Goal: Transaction & Acquisition: Download file/media

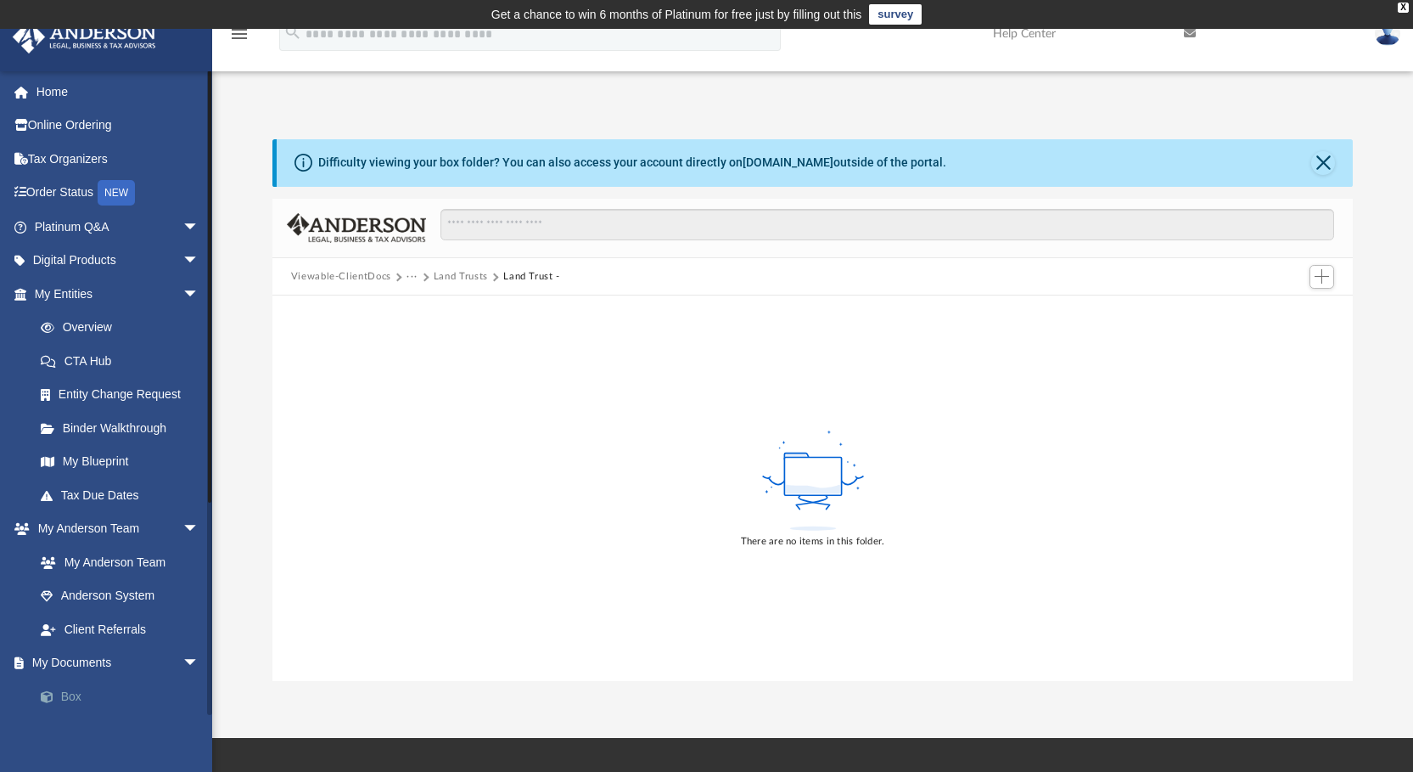
click at [71, 688] on link "Box" at bounding box center [124, 696] width 201 height 34
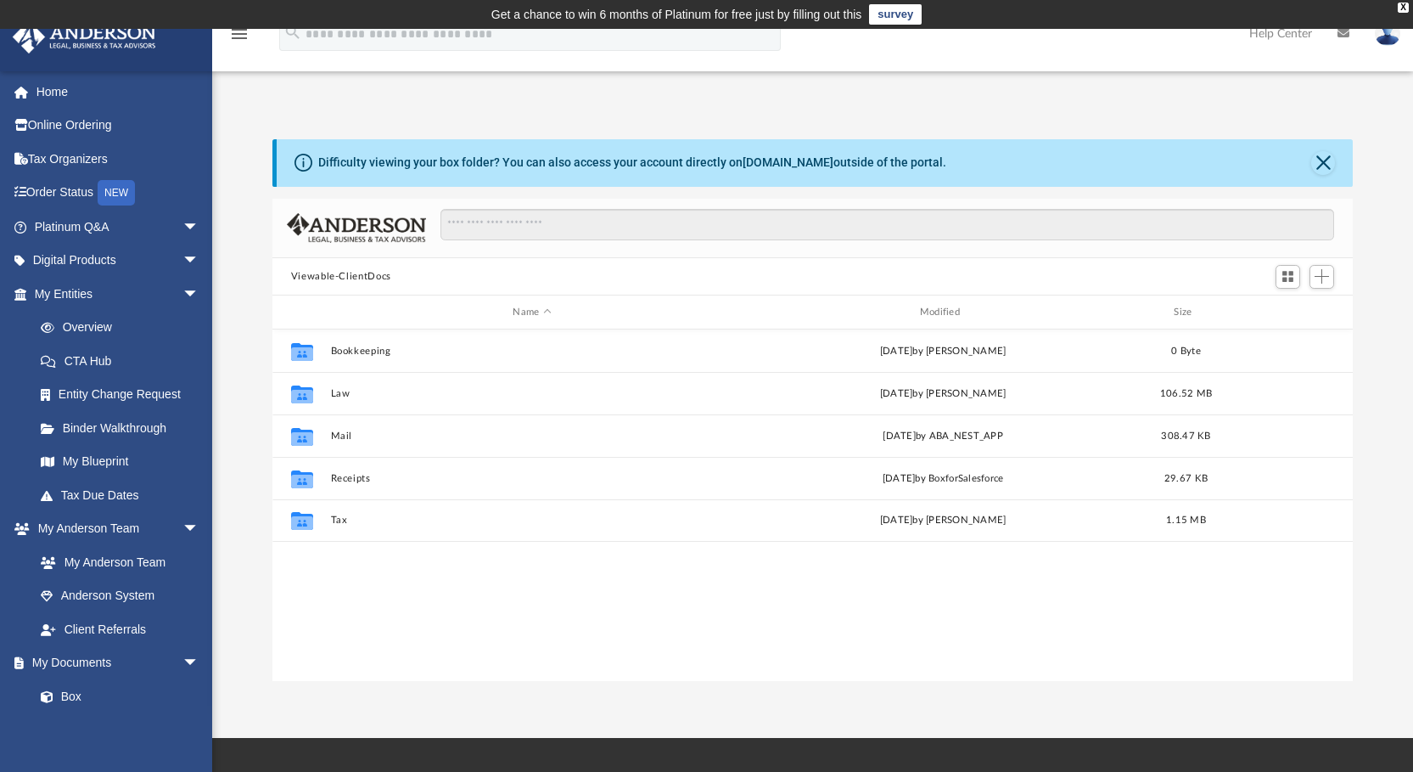
scroll to position [373, 1068]
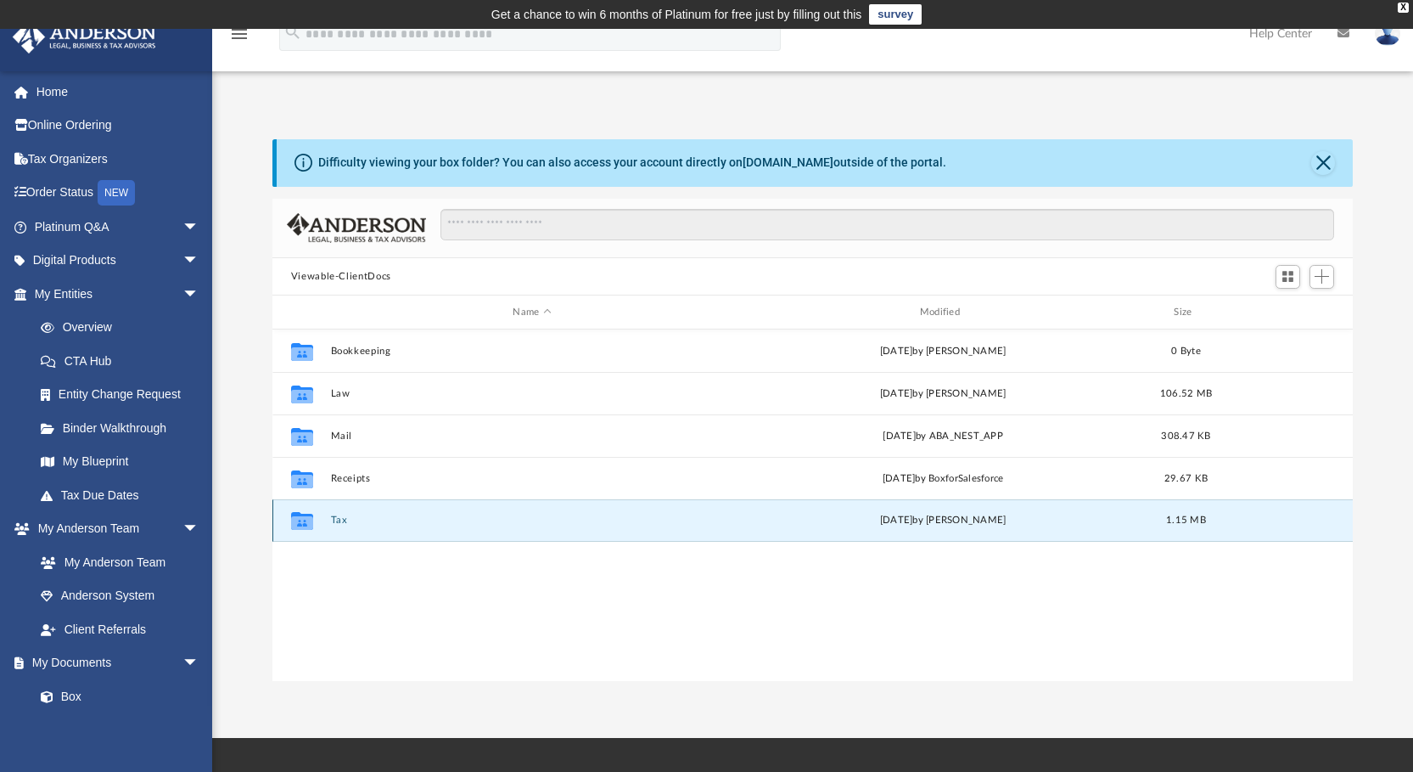
click at [335, 517] on button "Tax" at bounding box center [531, 520] width 403 height 11
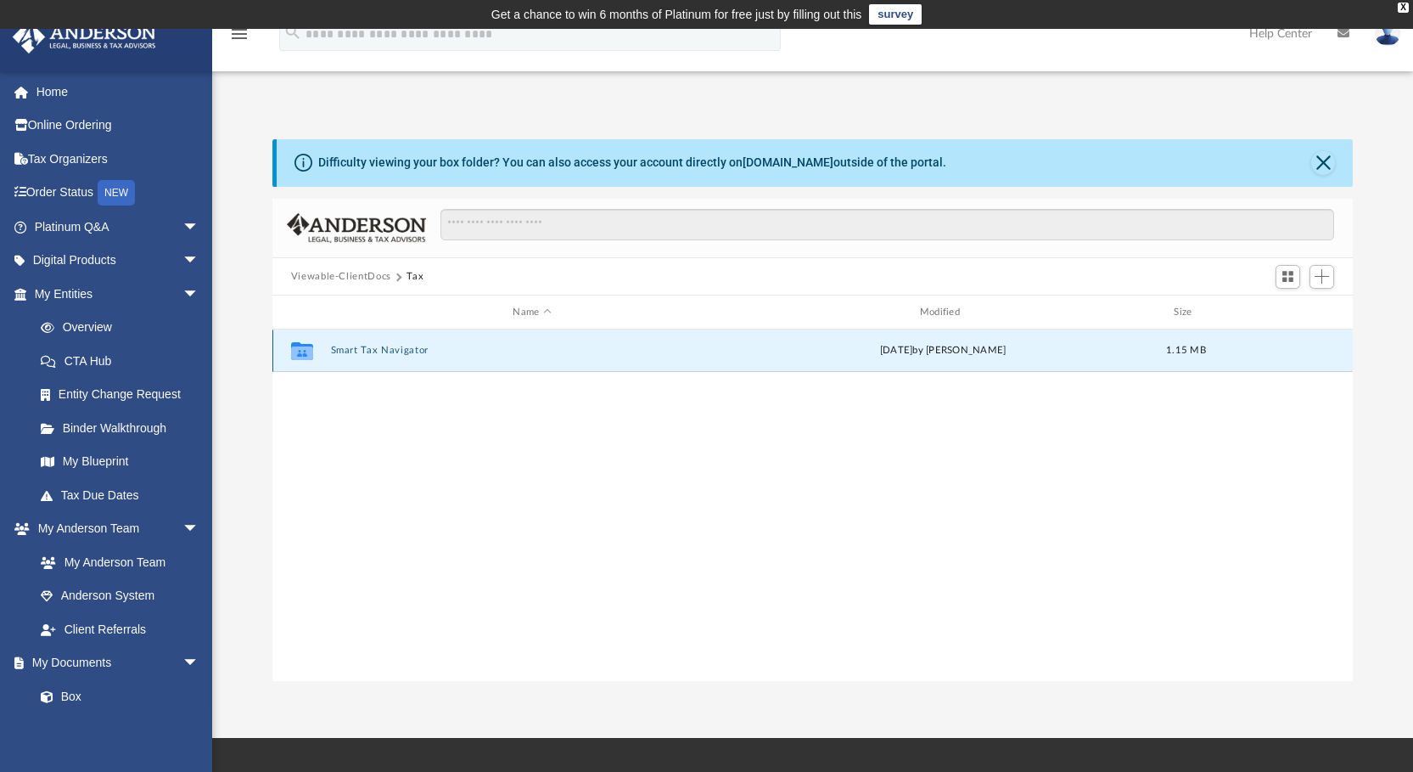
click at [387, 346] on button "Smart Tax Navigator" at bounding box center [531, 350] width 403 height 11
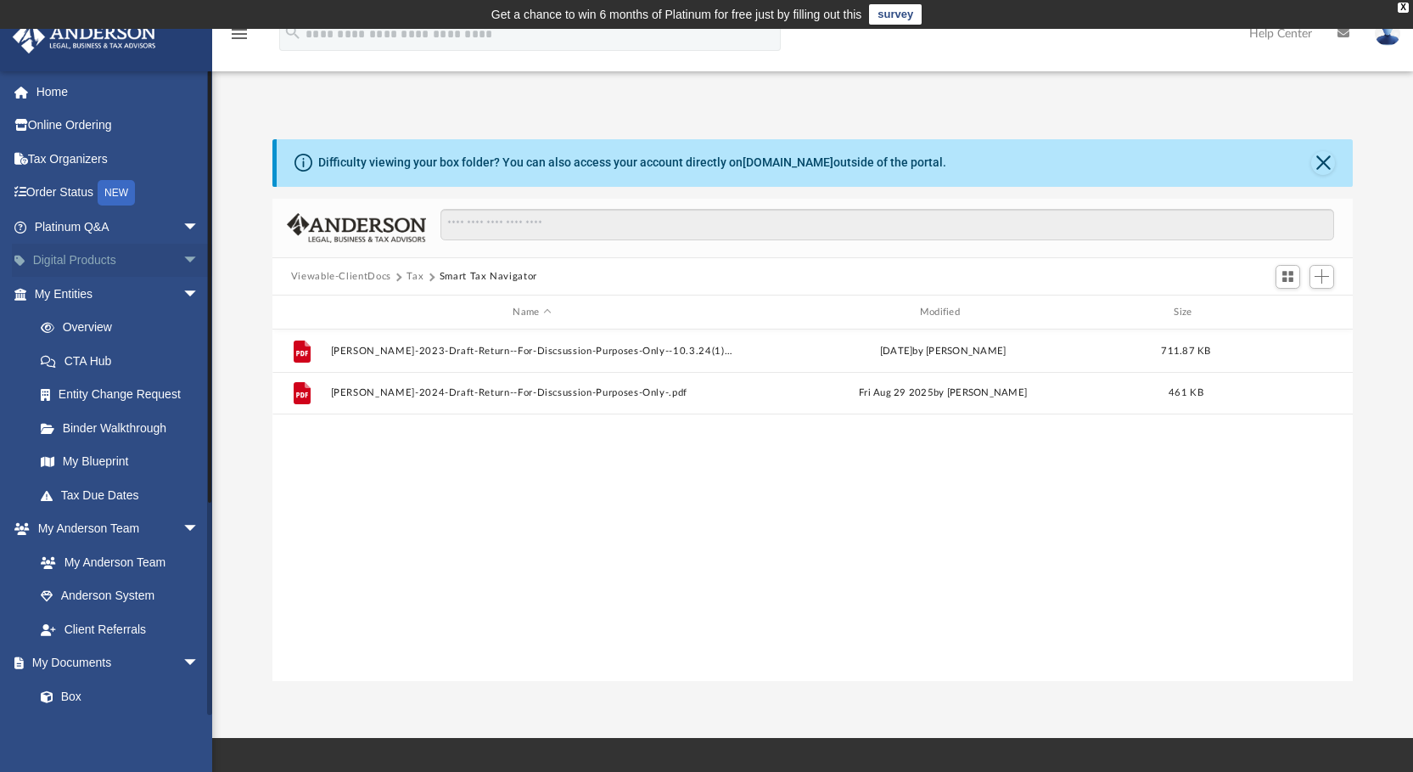
click at [182, 255] on span "arrow_drop_down" at bounding box center [199, 261] width 34 height 35
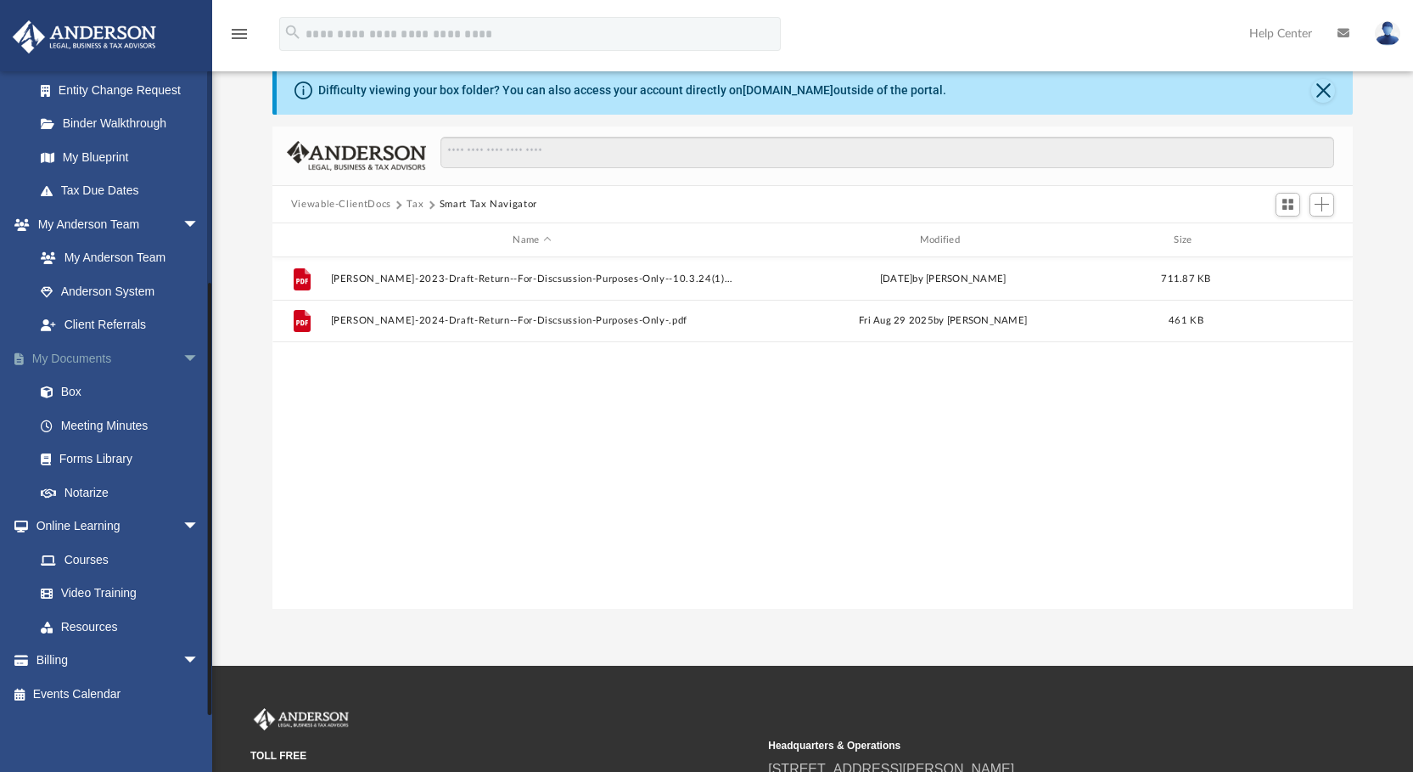
scroll to position [170, 0]
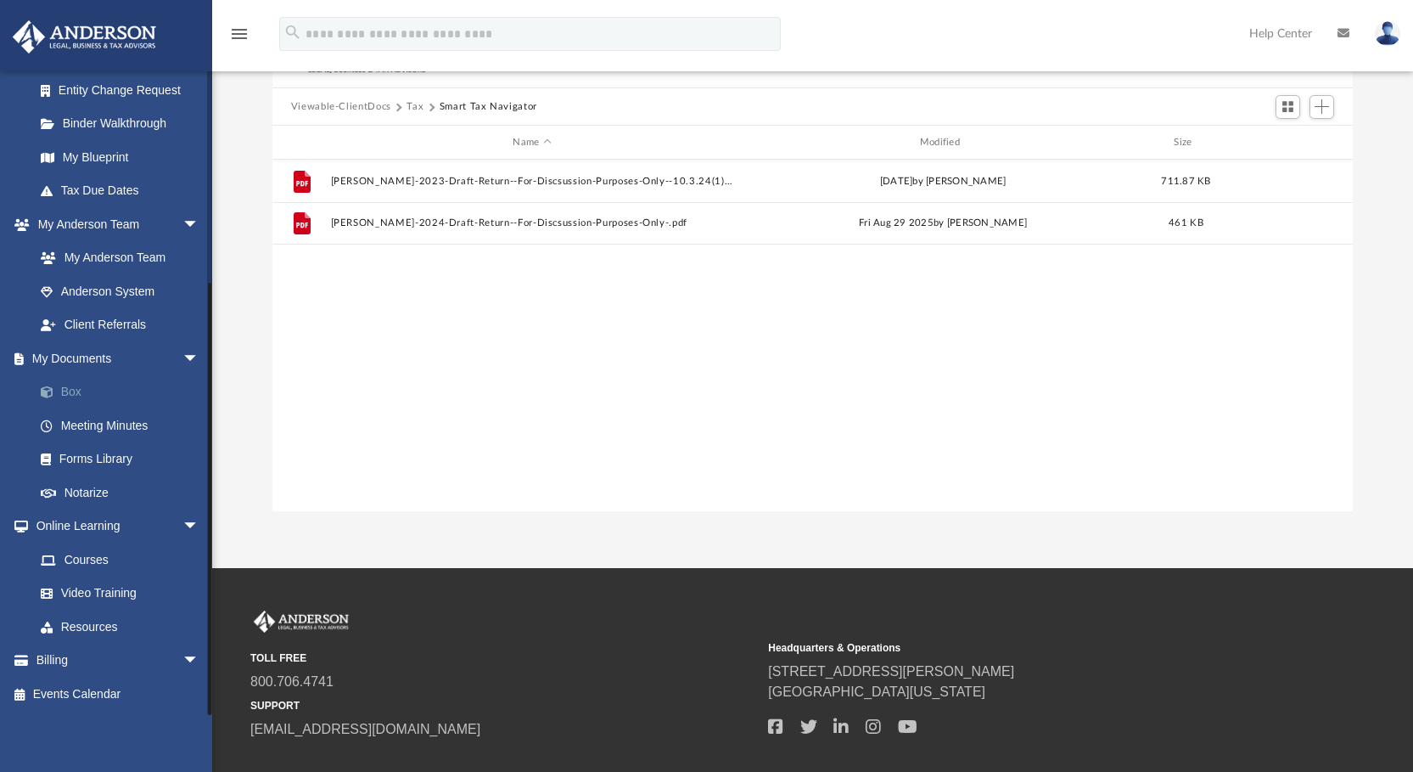
click at [68, 385] on link "Box" at bounding box center [124, 392] width 201 height 34
click at [66, 386] on link "Box" at bounding box center [124, 392] width 201 height 34
click at [81, 487] on link "Notarize" at bounding box center [124, 492] width 201 height 34
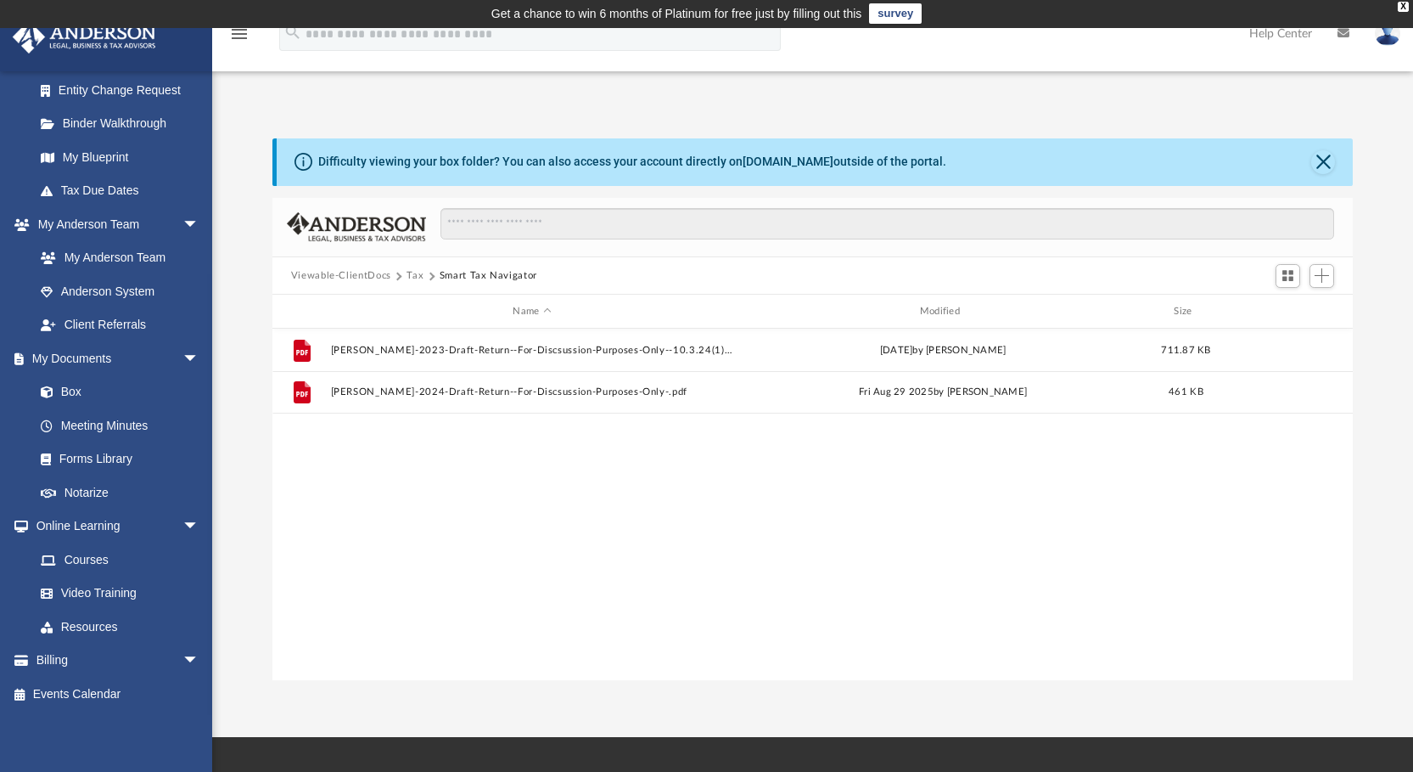
scroll to position [0, 0]
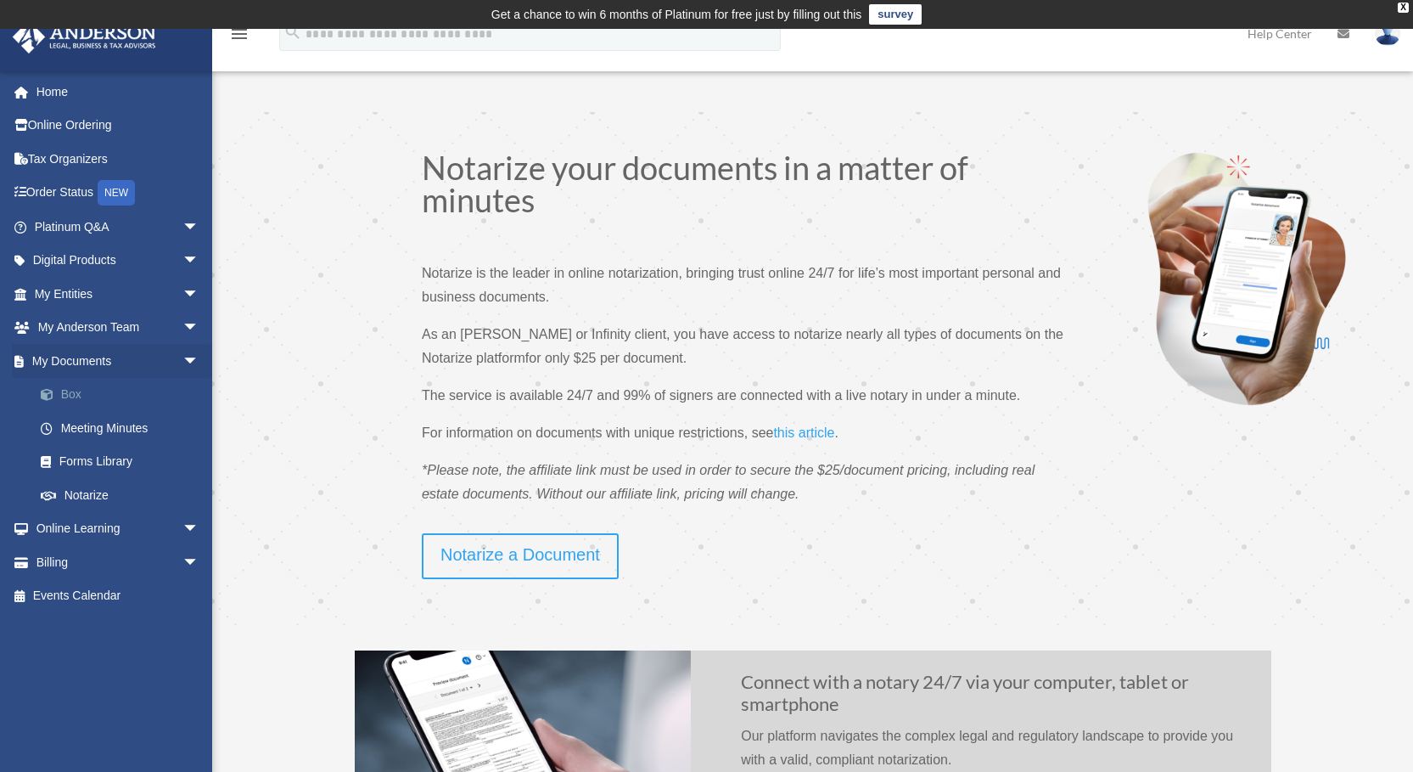
click at [69, 390] on link "Box" at bounding box center [124, 395] width 201 height 34
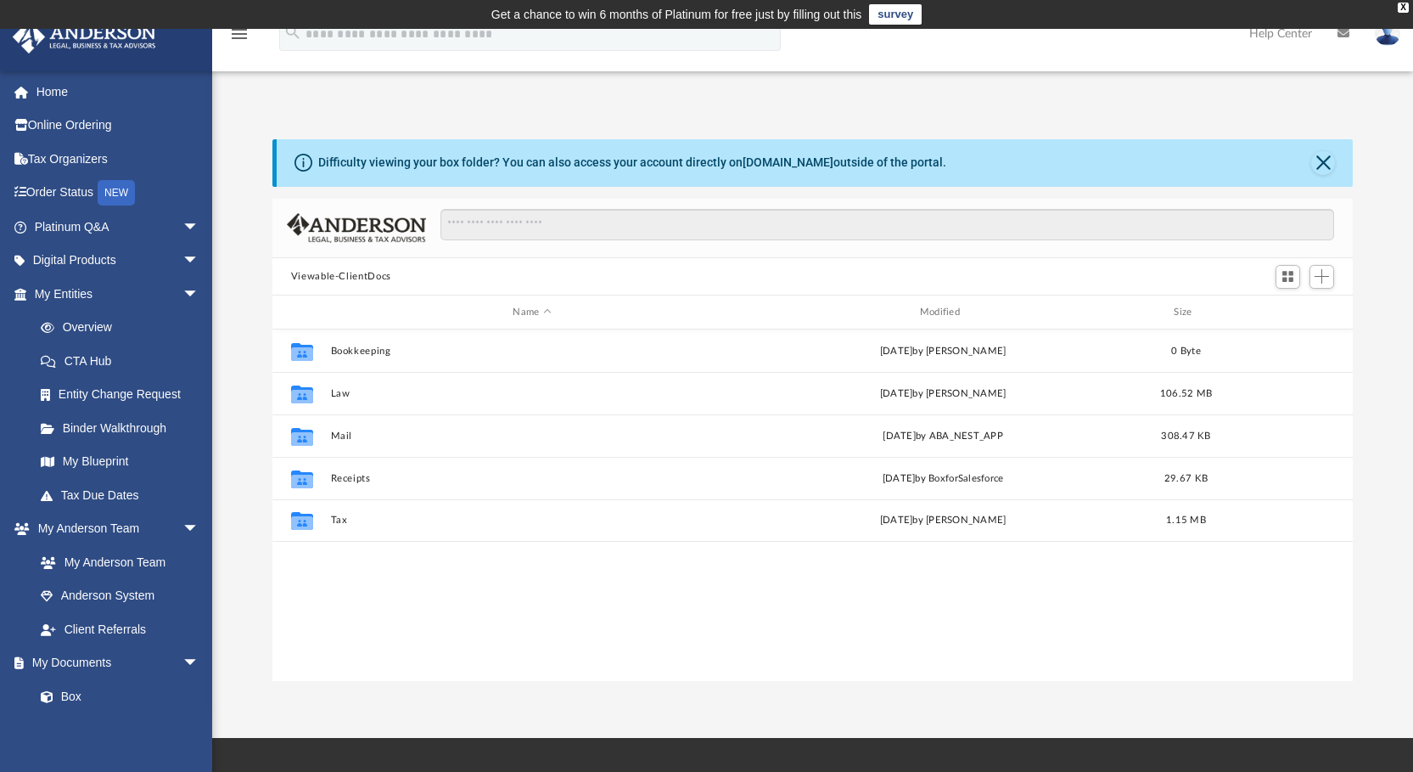
scroll to position [373, 1068]
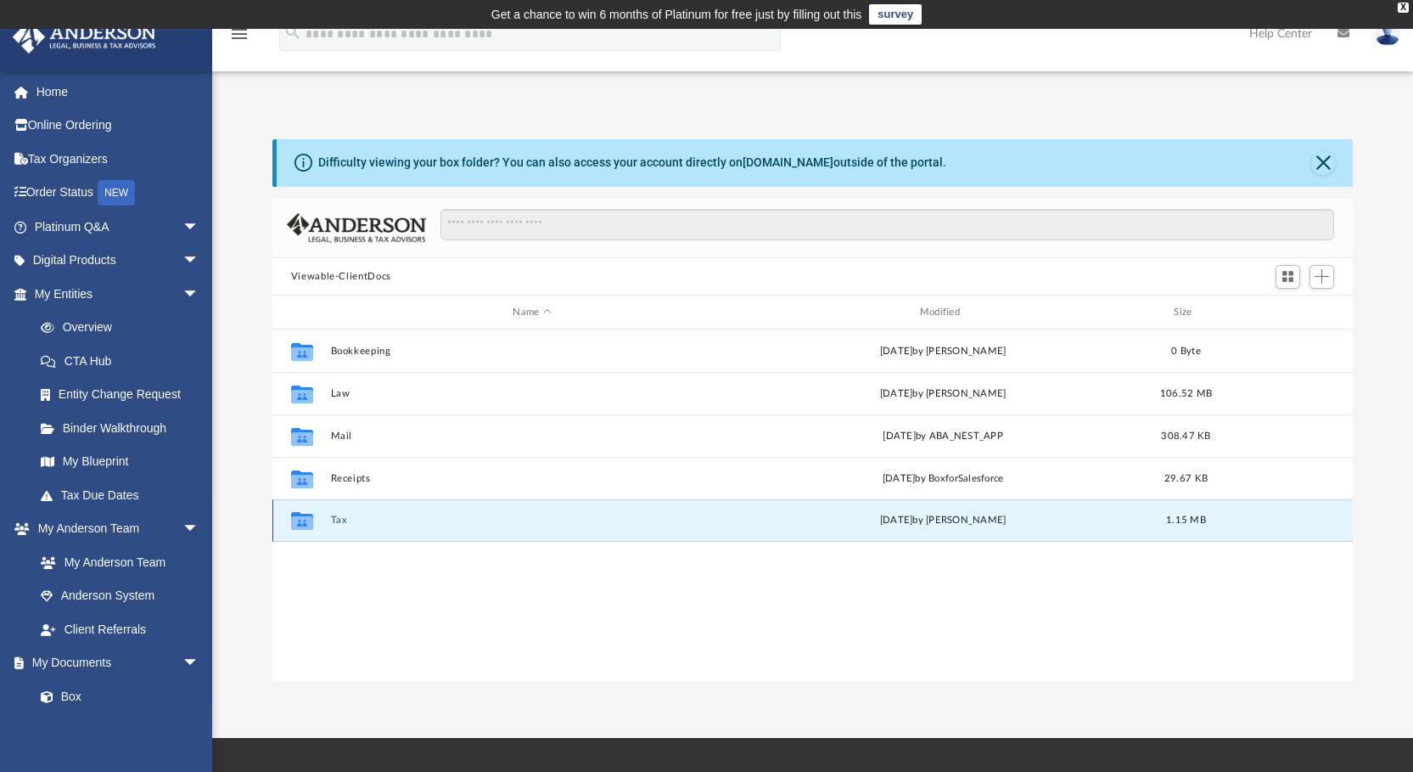
click at [335, 516] on button "Tax" at bounding box center [531, 520] width 403 height 11
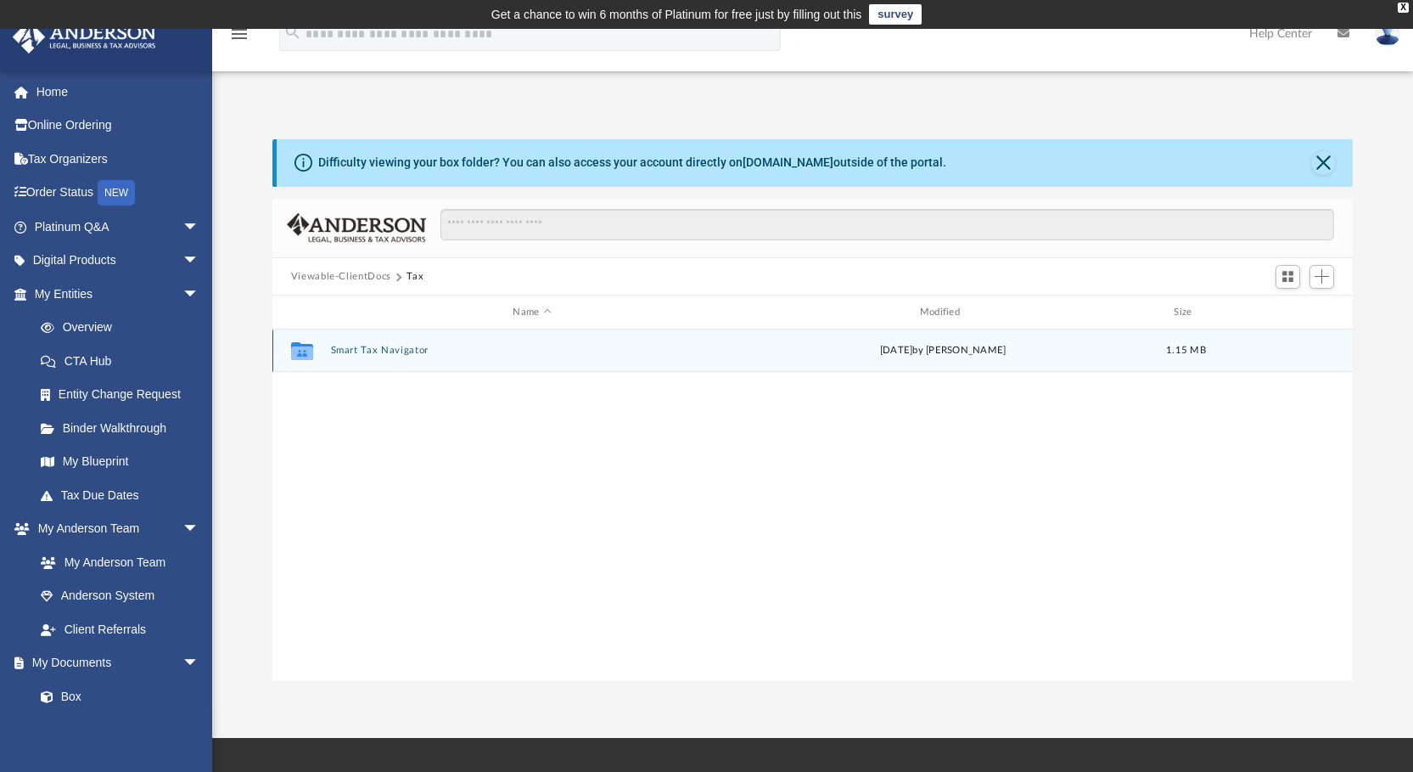
scroll to position [14, 14]
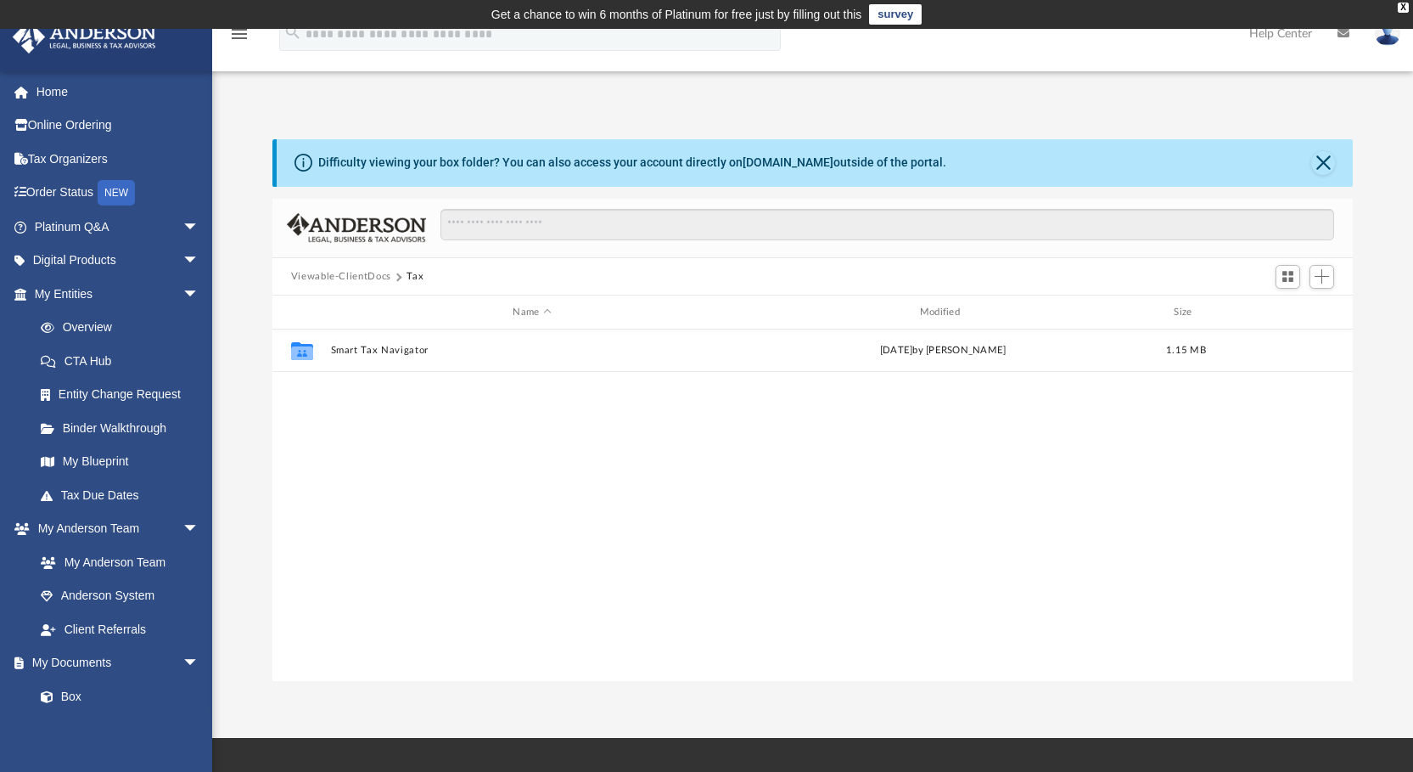
click at [240, 32] on icon "menu" at bounding box center [239, 34] width 20 height 20
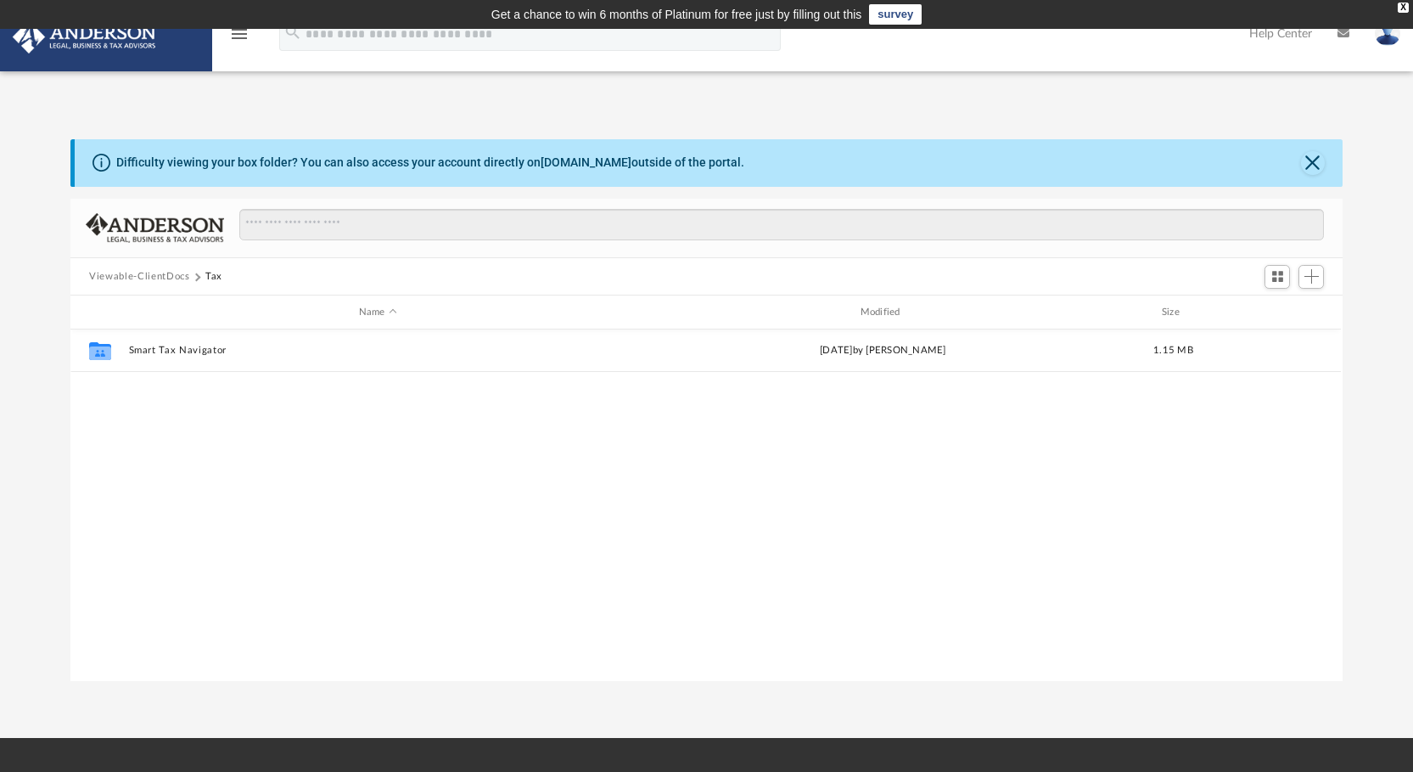
scroll to position [373, 1259]
click at [240, 32] on icon "menu" at bounding box center [239, 34] width 20 height 20
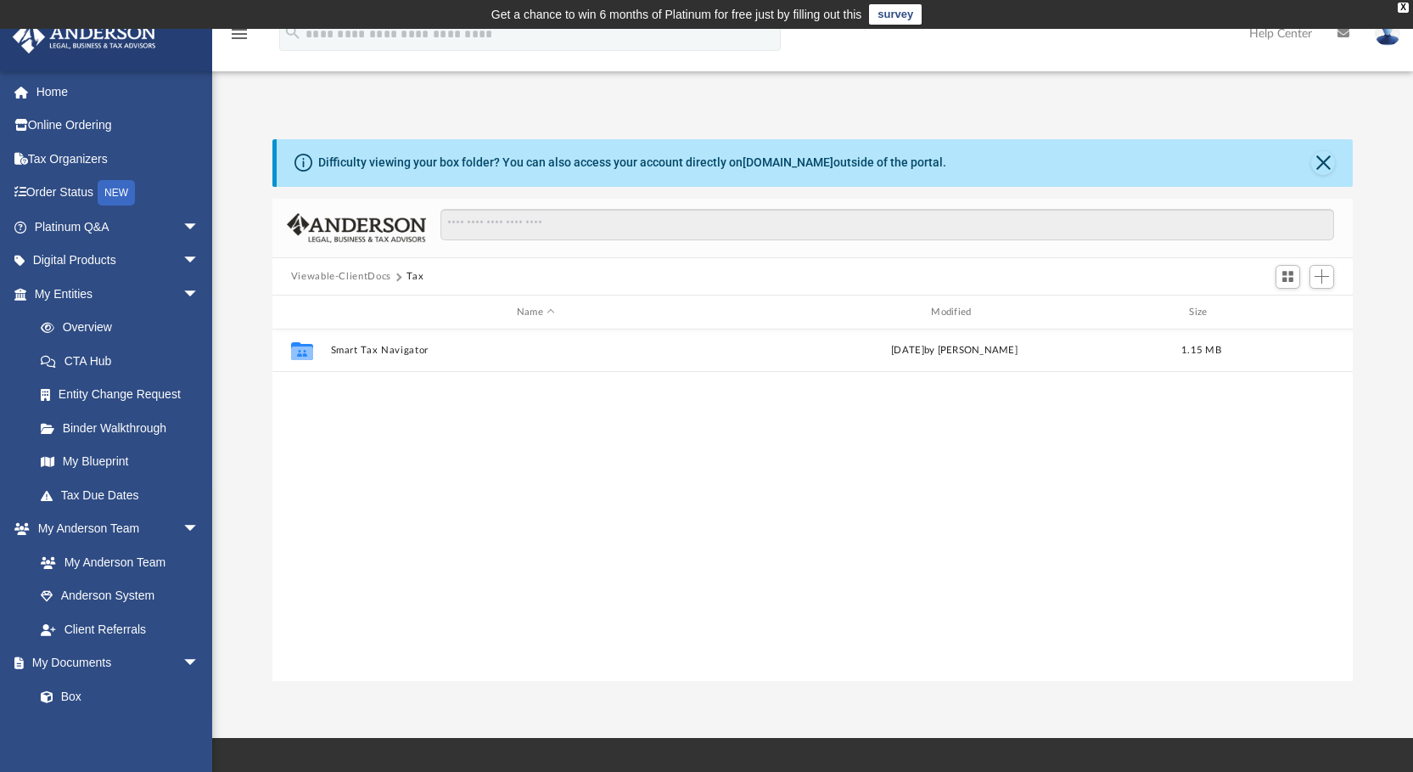
scroll to position [373, 1068]
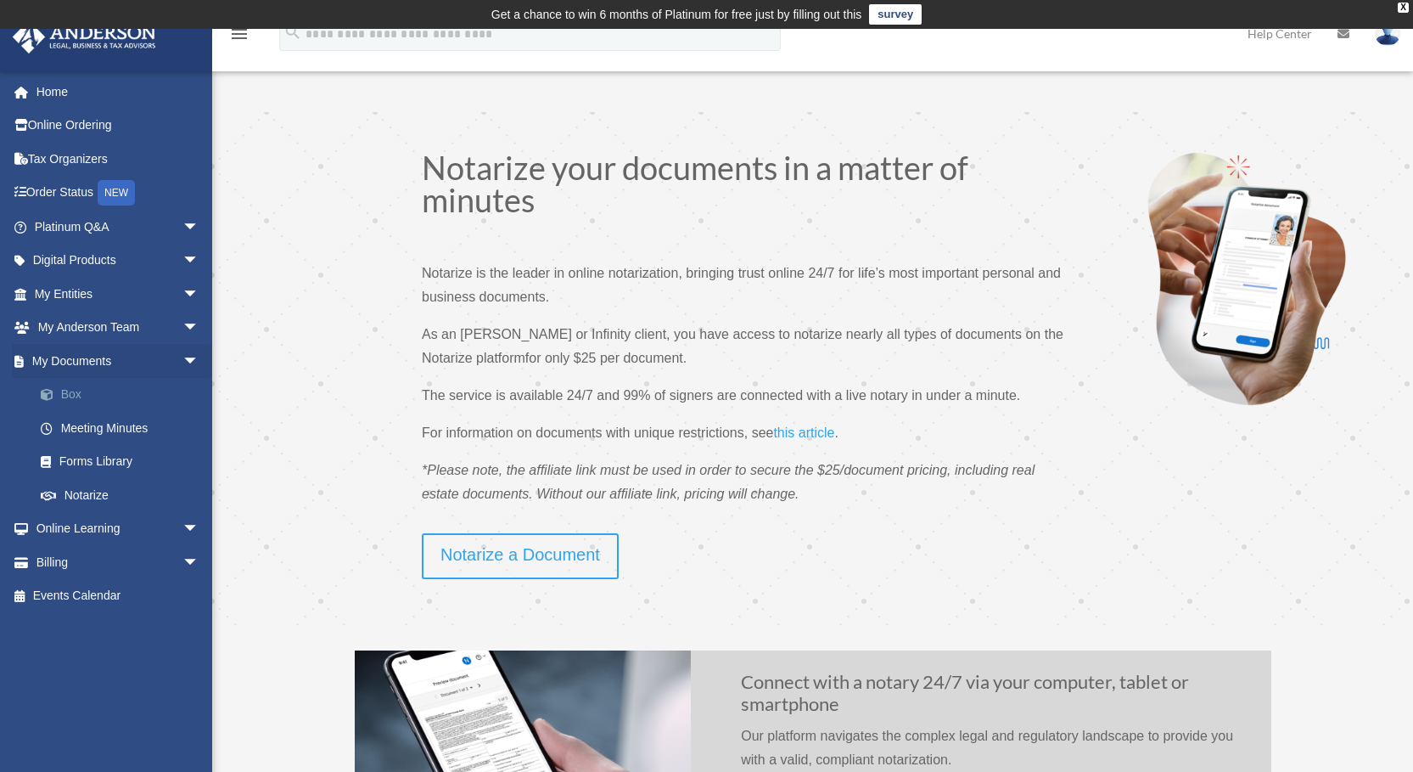
click at [66, 390] on link "Box" at bounding box center [124, 395] width 201 height 34
click at [66, 391] on link "Box" at bounding box center [124, 395] width 201 height 34
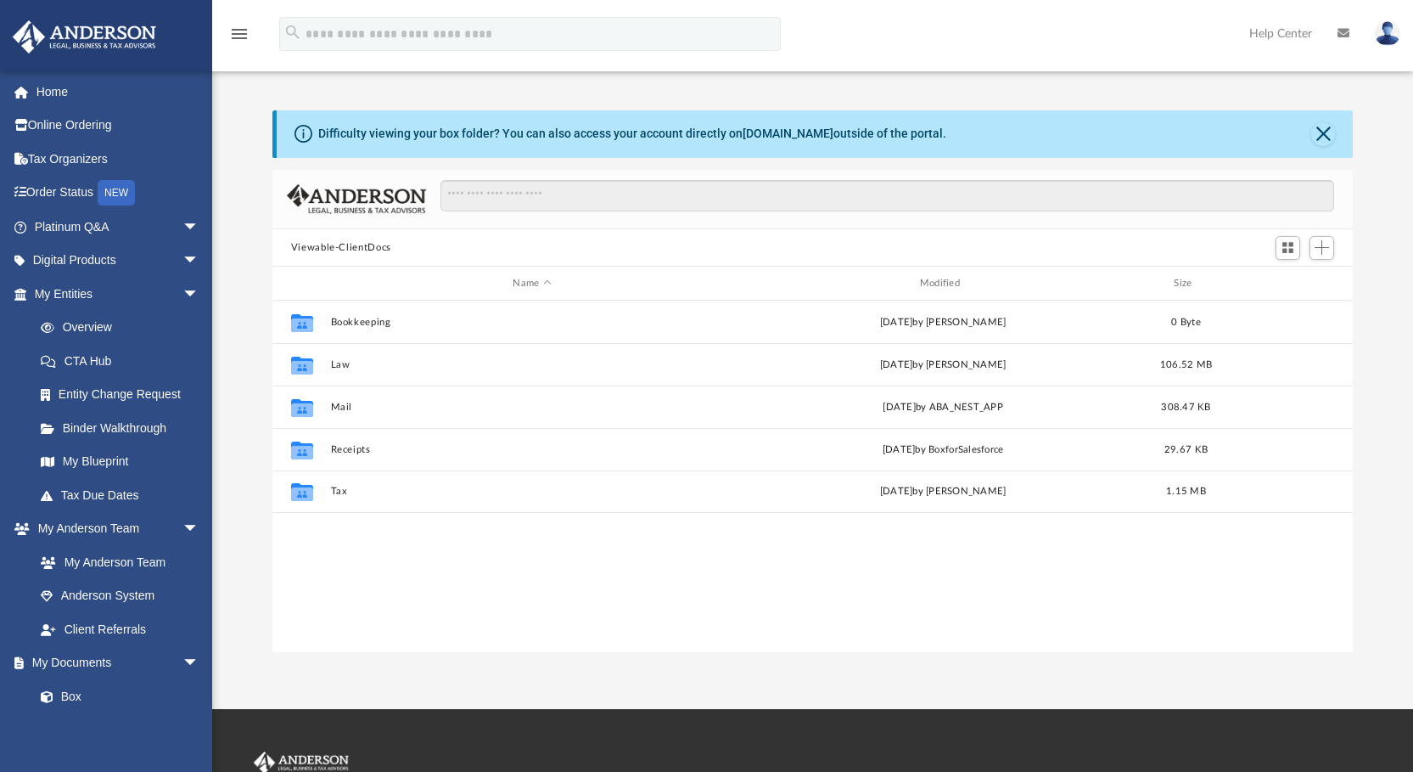
scroll to position [373, 1068]
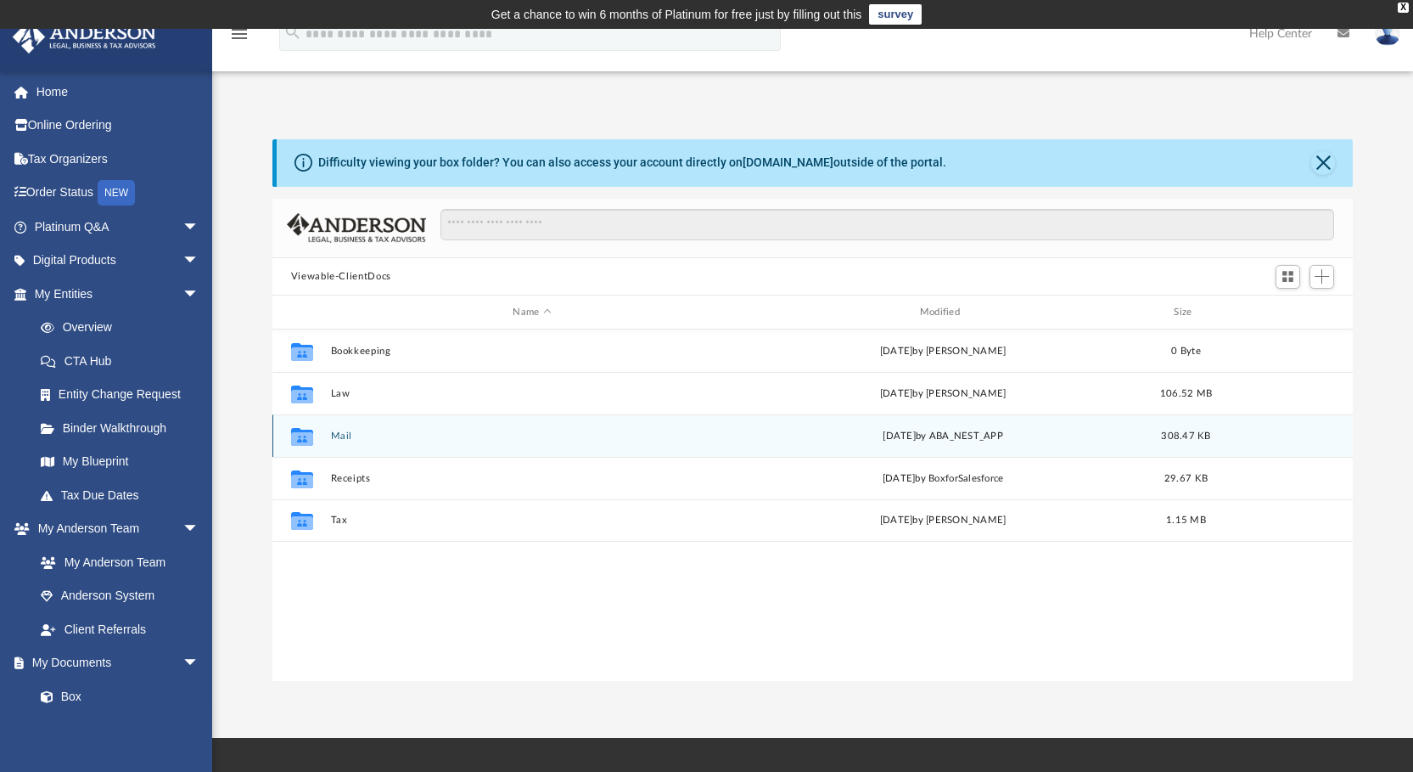
click at [339, 432] on button "Mail" at bounding box center [531, 435] width 403 height 11
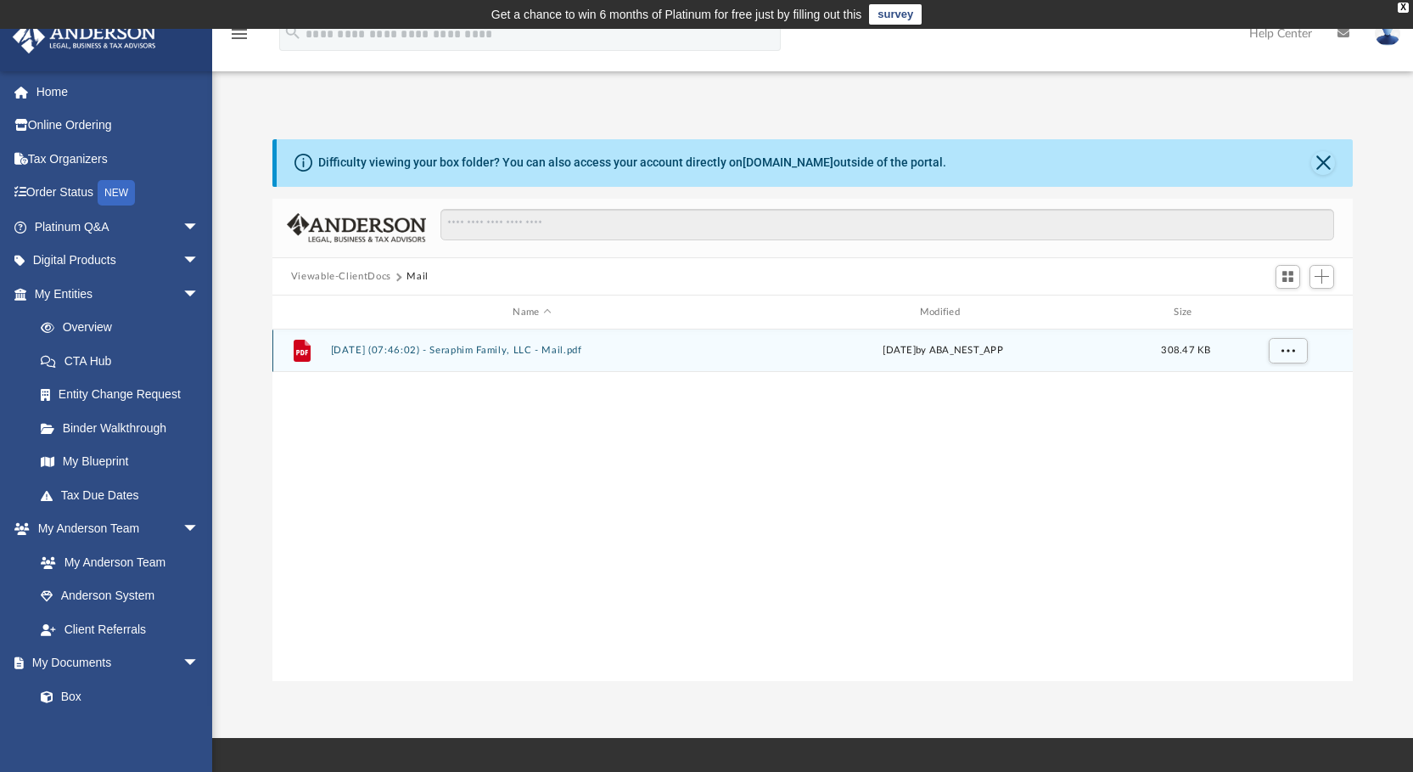
click at [480, 345] on button "2025.09.23 (07:46:02) - Seraphim Family, LLC - Mail.pdf" at bounding box center [531, 350] width 403 height 11
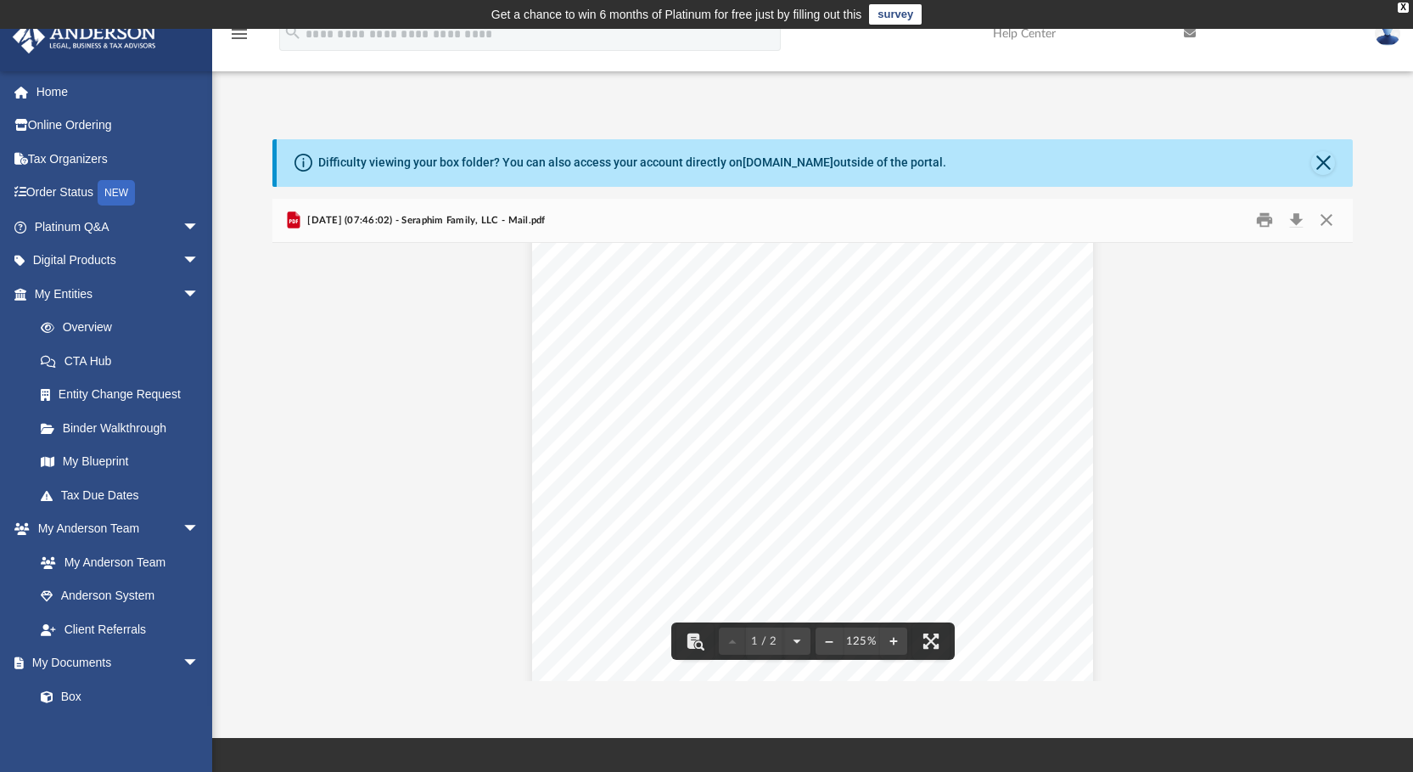
scroll to position [0, 0]
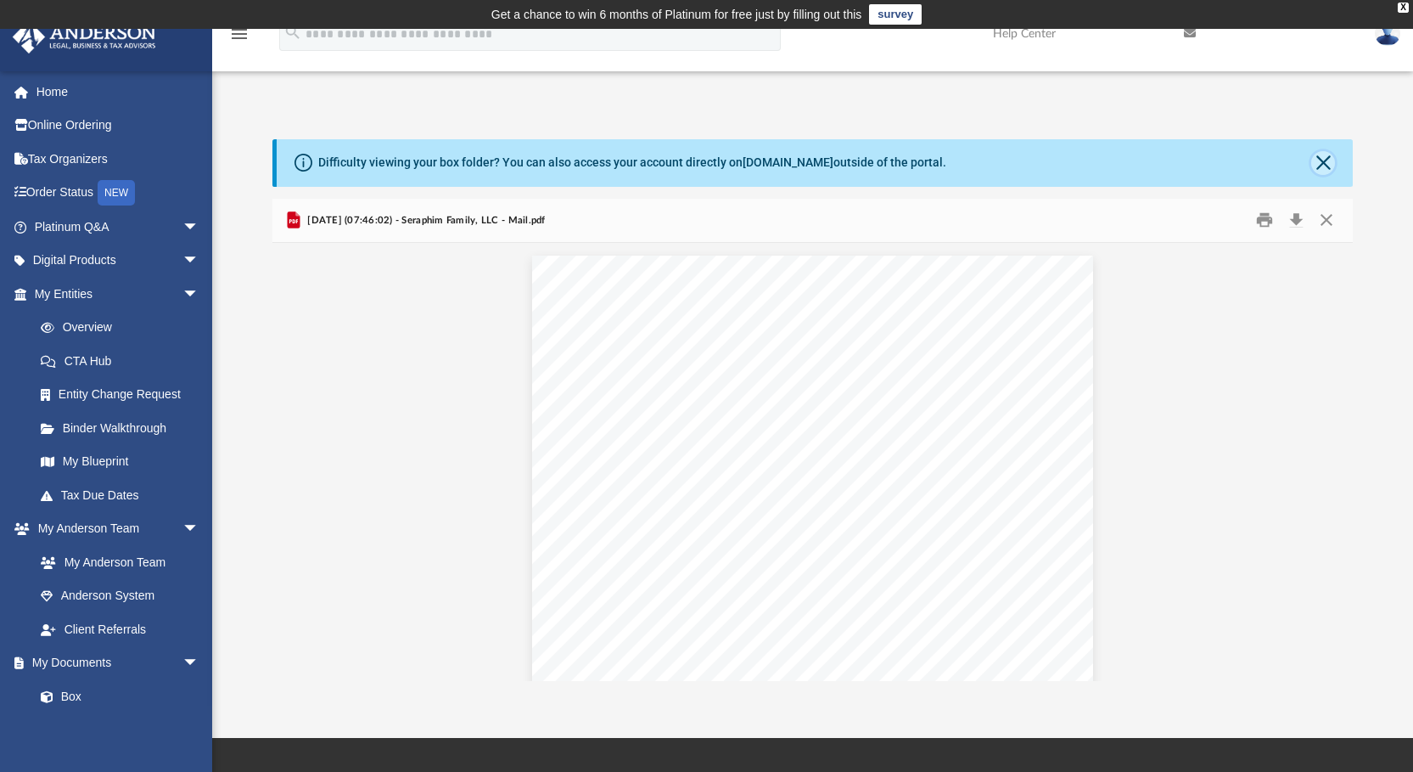
click at [1321, 160] on button "Close" at bounding box center [1323, 163] width 24 height 24
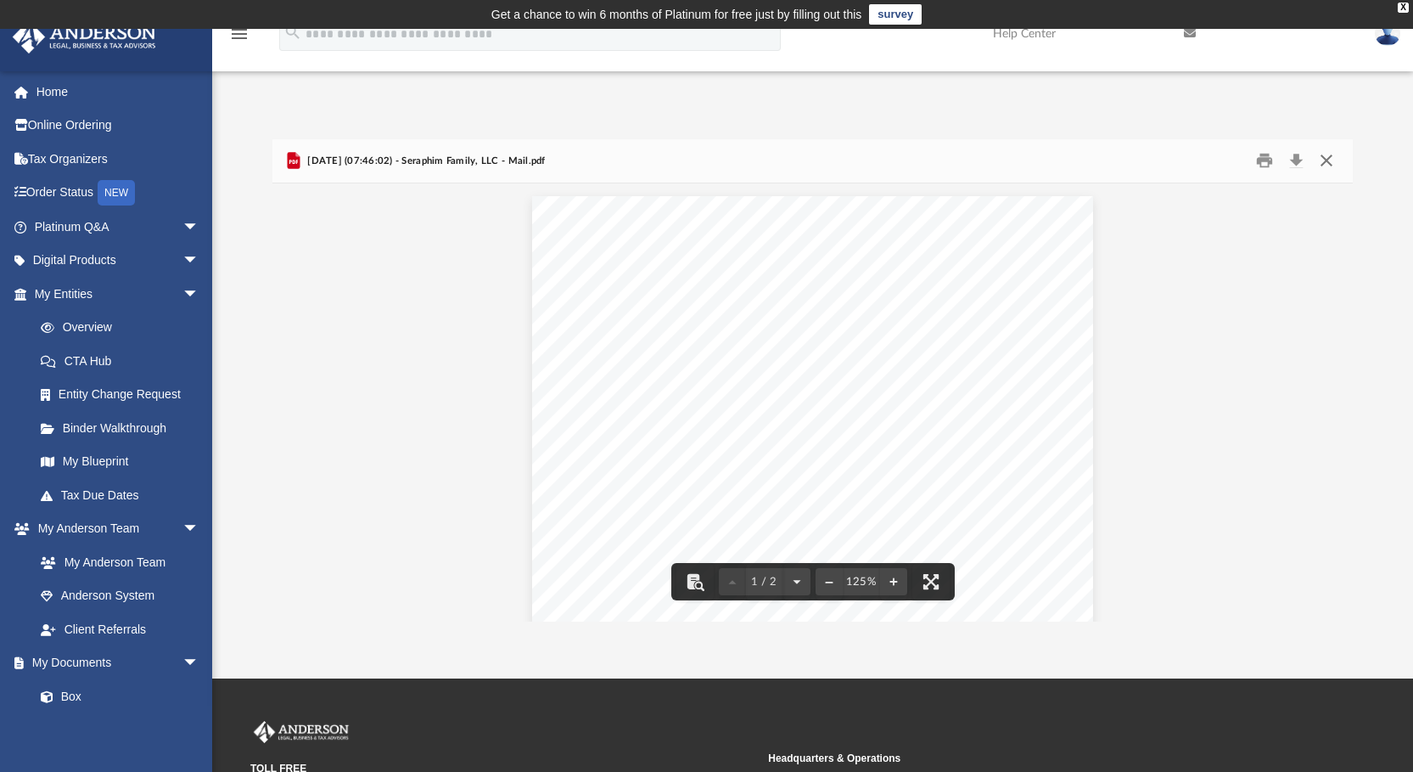
click at [1325, 155] on button "Close" at bounding box center [1326, 161] width 31 height 26
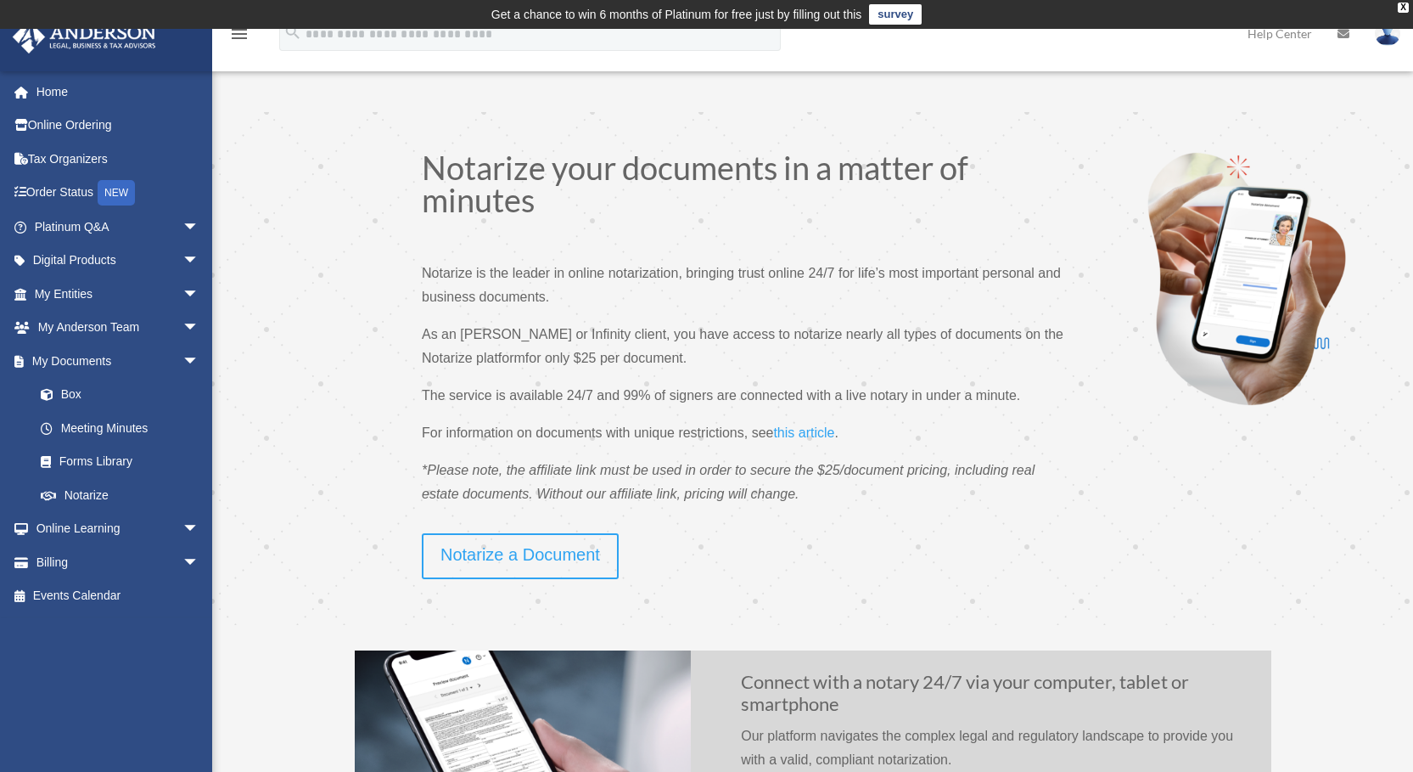
click at [1388, 36] on img at bounding box center [1387, 33] width 25 height 25
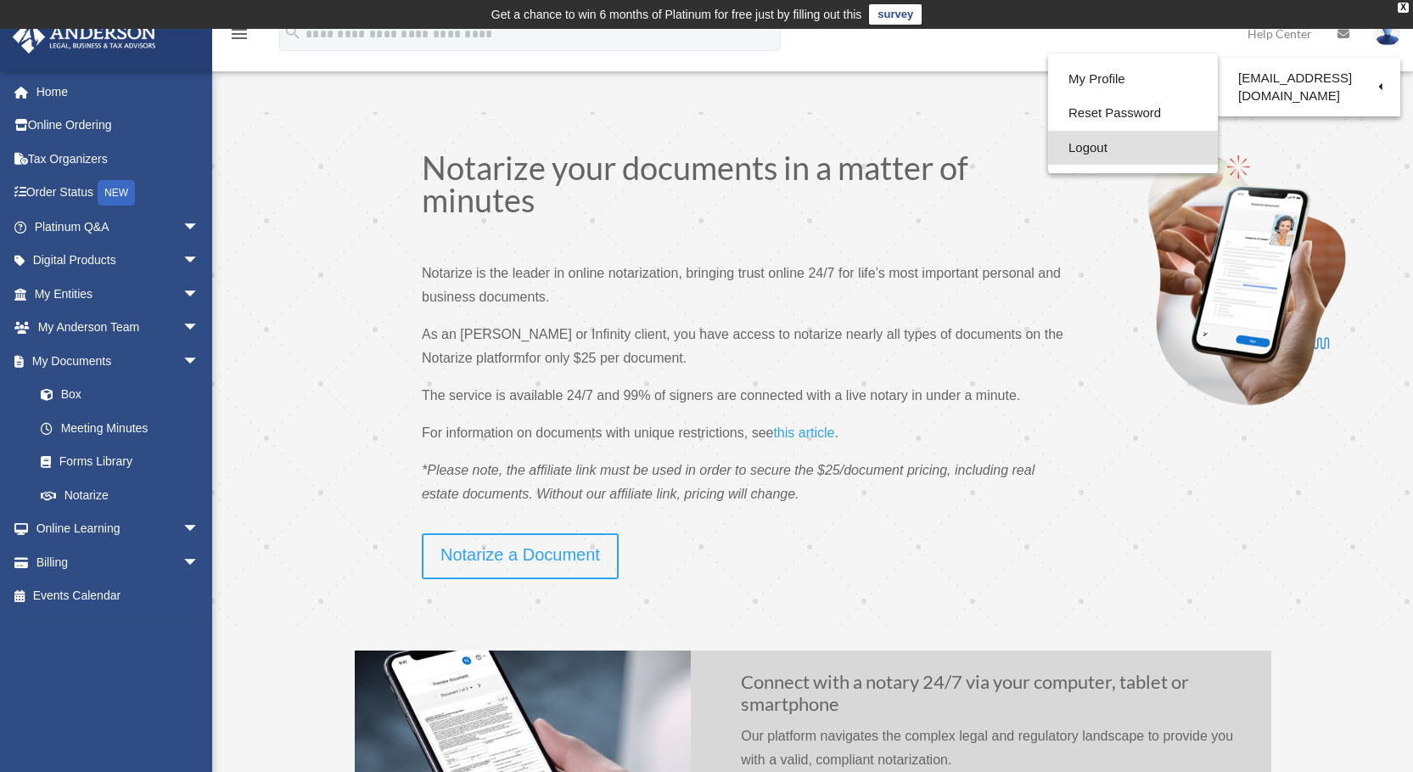
click at [1086, 142] on link "Logout" at bounding box center [1133, 148] width 170 height 35
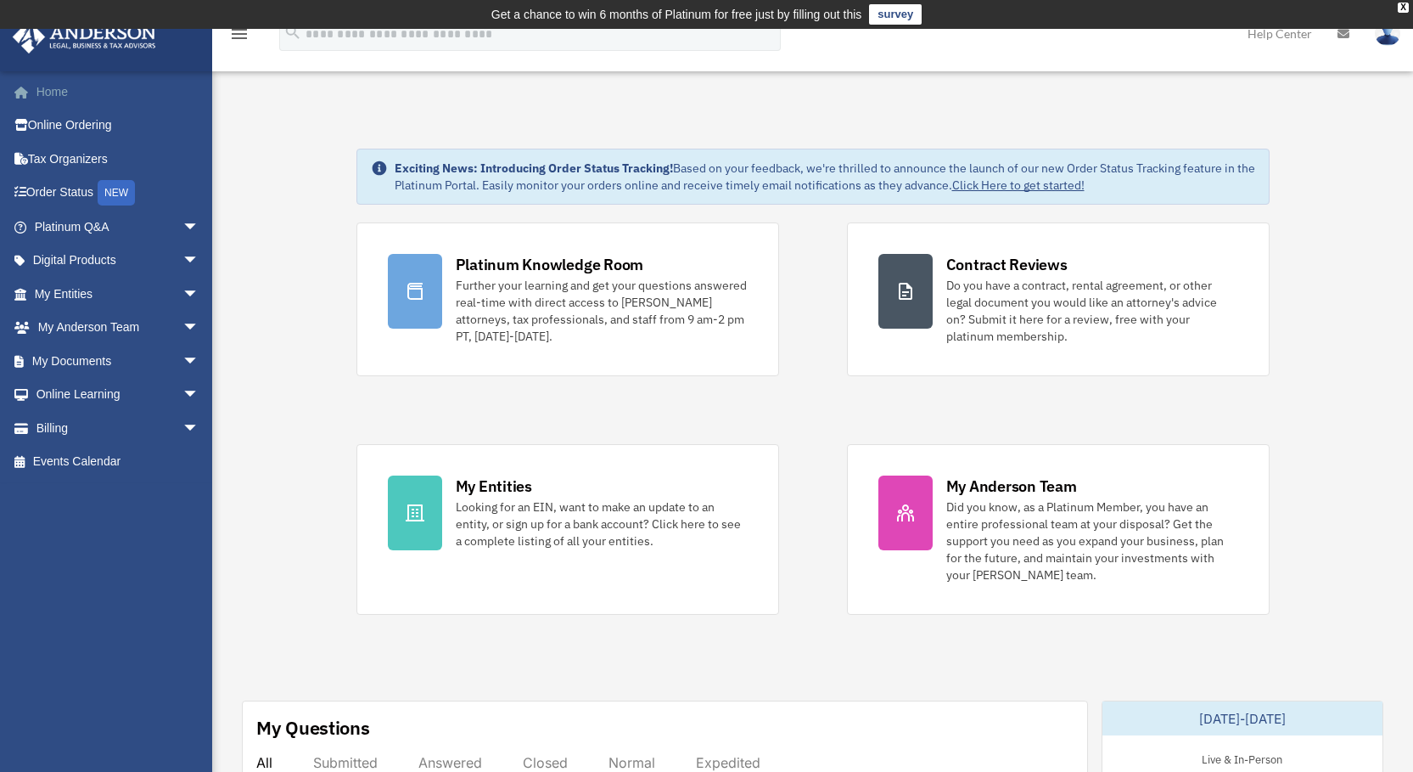
click at [43, 87] on link "Home" at bounding box center [118, 92] width 213 height 34
click at [1385, 35] on img at bounding box center [1387, 33] width 25 height 25
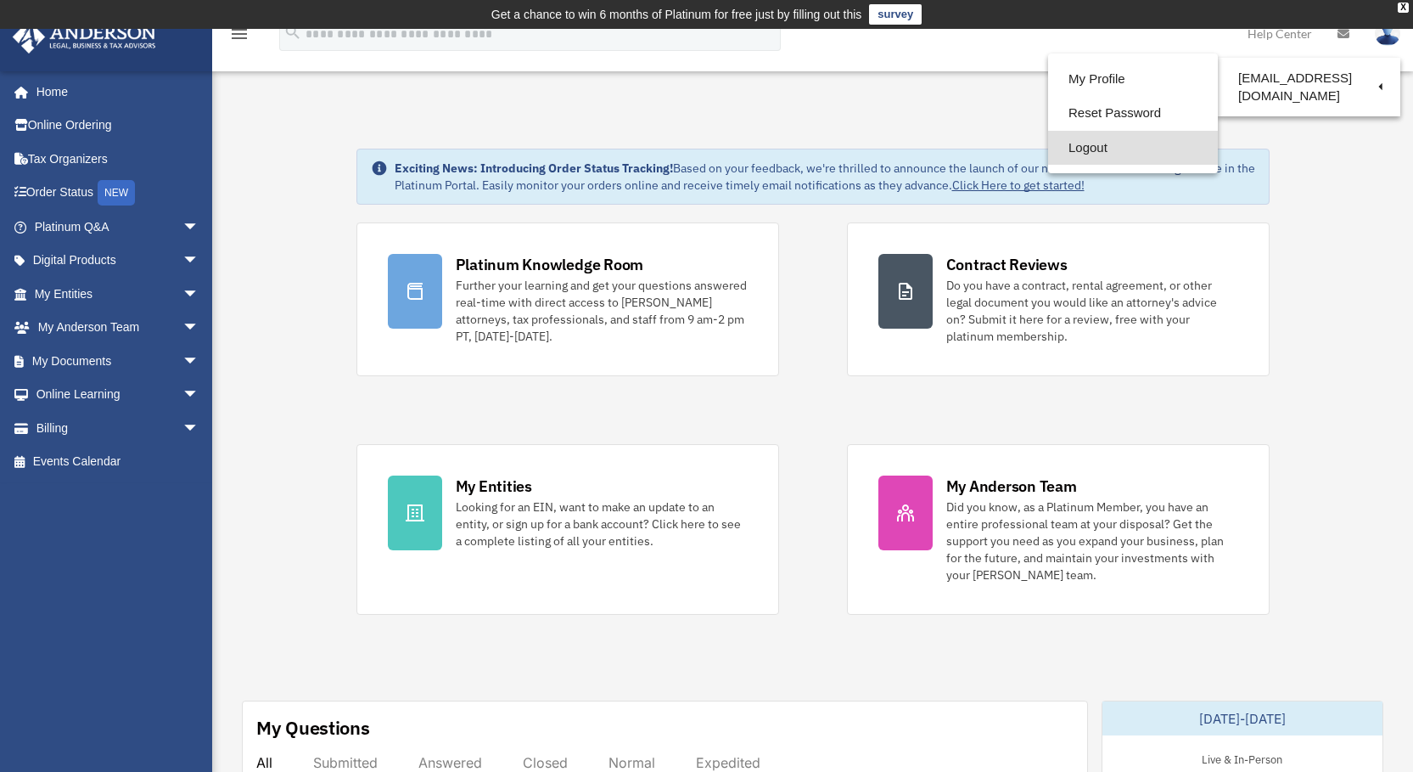
click at [1087, 146] on link "Logout" at bounding box center [1133, 148] width 170 height 35
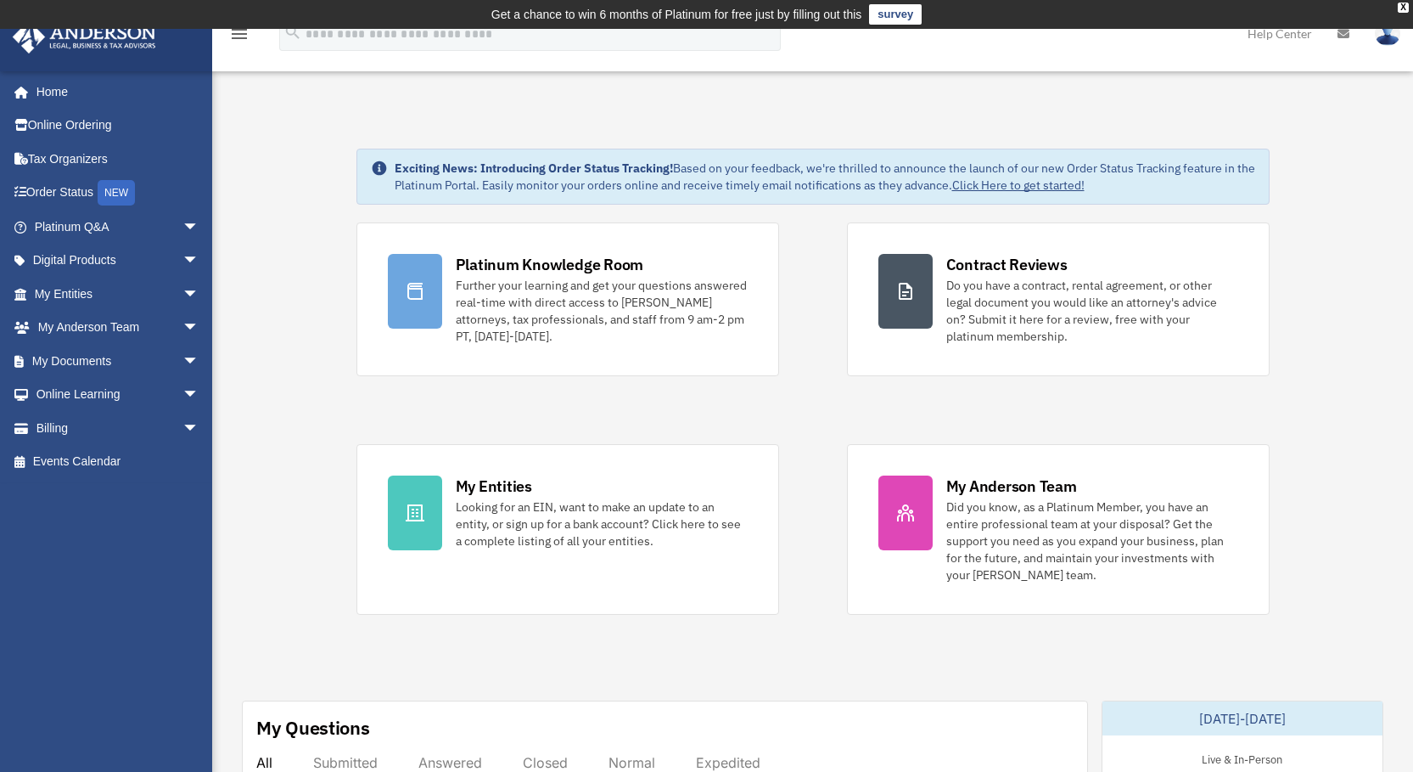
click at [1389, 32] on img at bounding box center [1387, 33] width 25 height 25
click at [182, 357] on span "arrow_drop_down" at bounding box center [199, 361] width 34 height 35
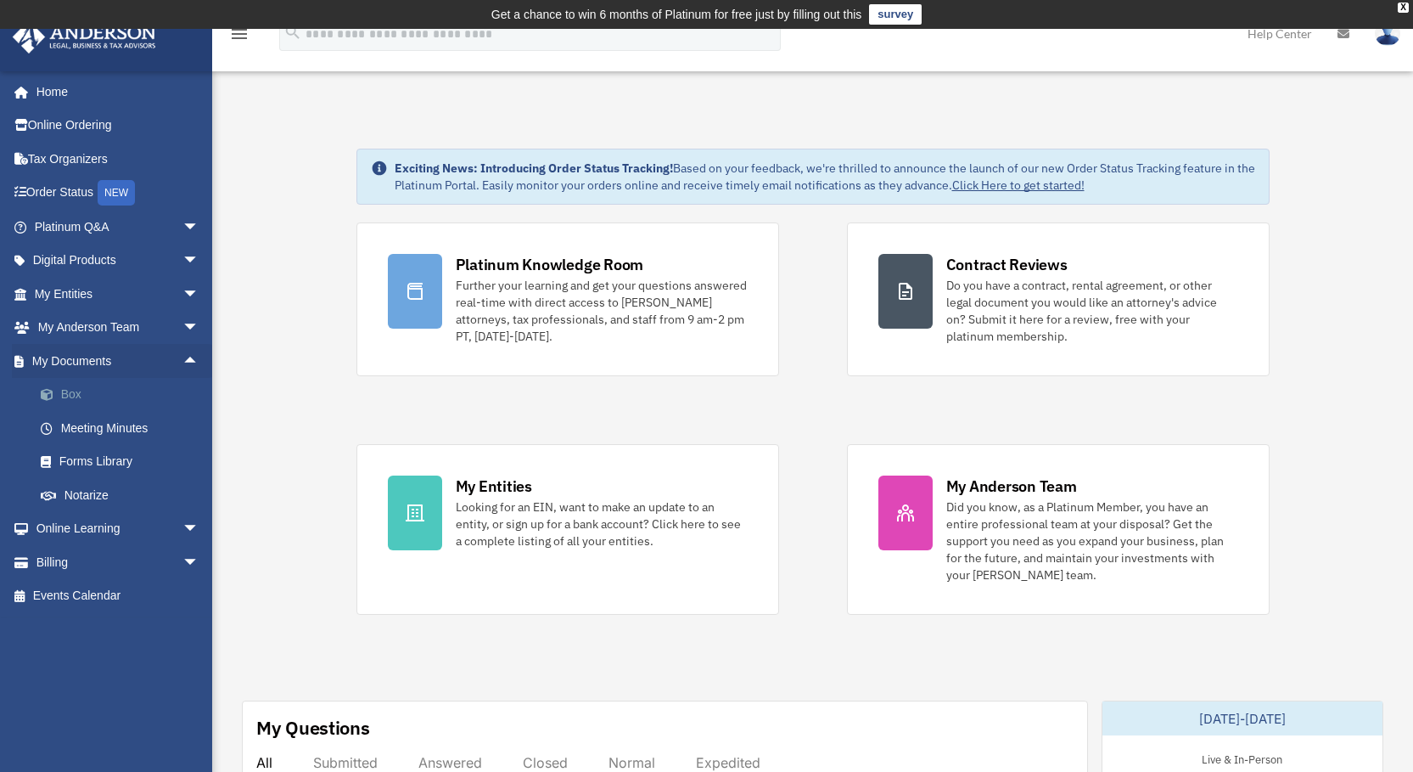
click at [68, 390] on link "Box" at bounding box center [124, 395] width 201 height 34
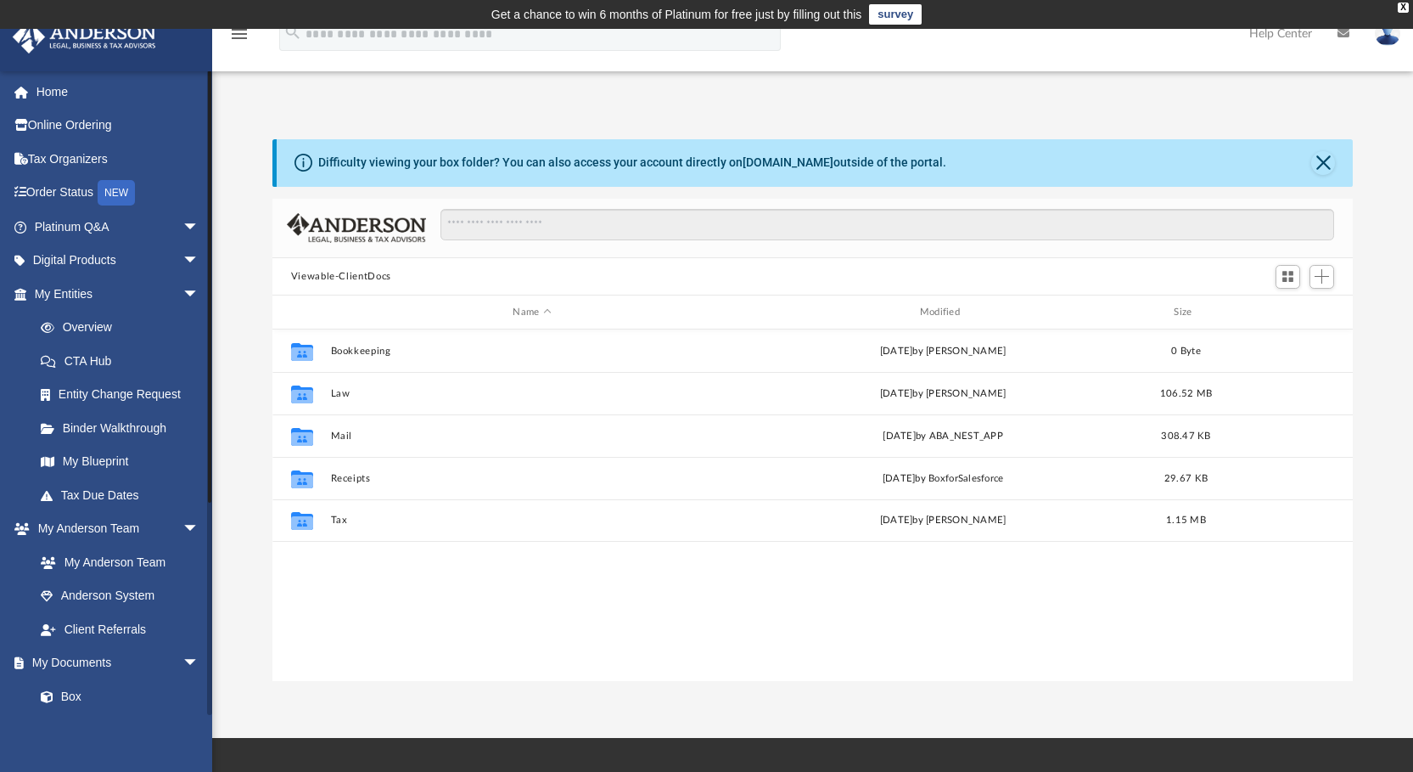
scroll to position [373, 1068]
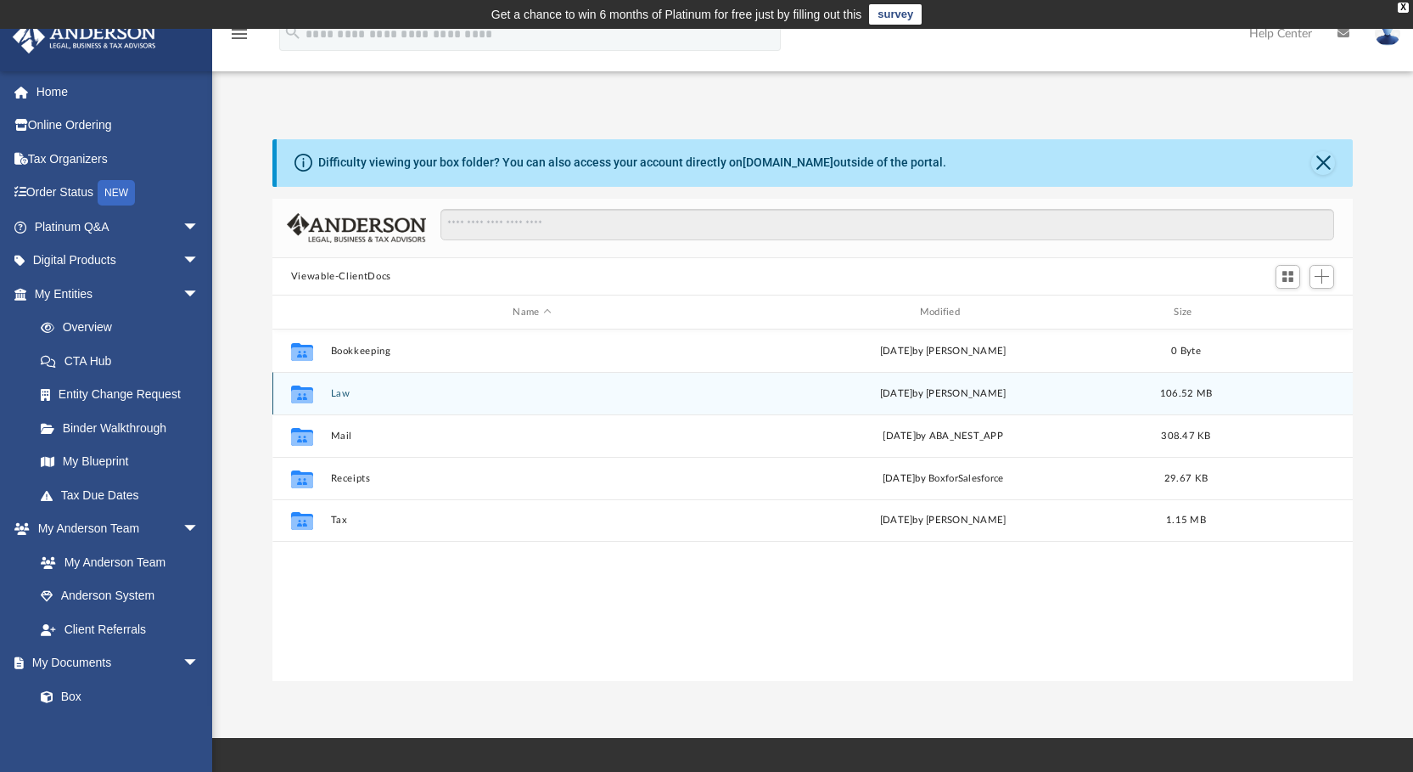
click at [337, 389] on button "Law" at bounding box center [531, 393] width 403 height 11
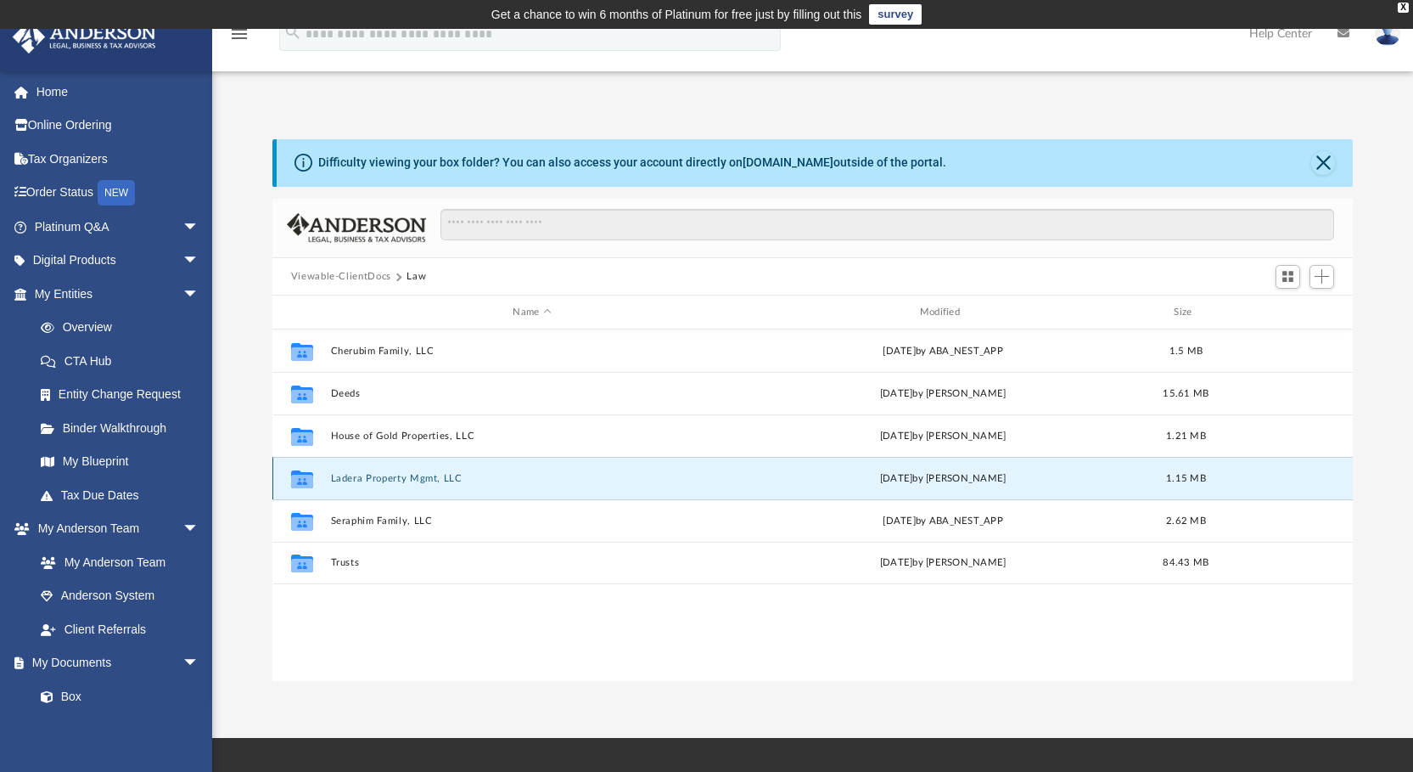
click at [351, 474] on button "Ladera Property Mgmt, LLC" at bounding box center [531, 478] width 403 height 11
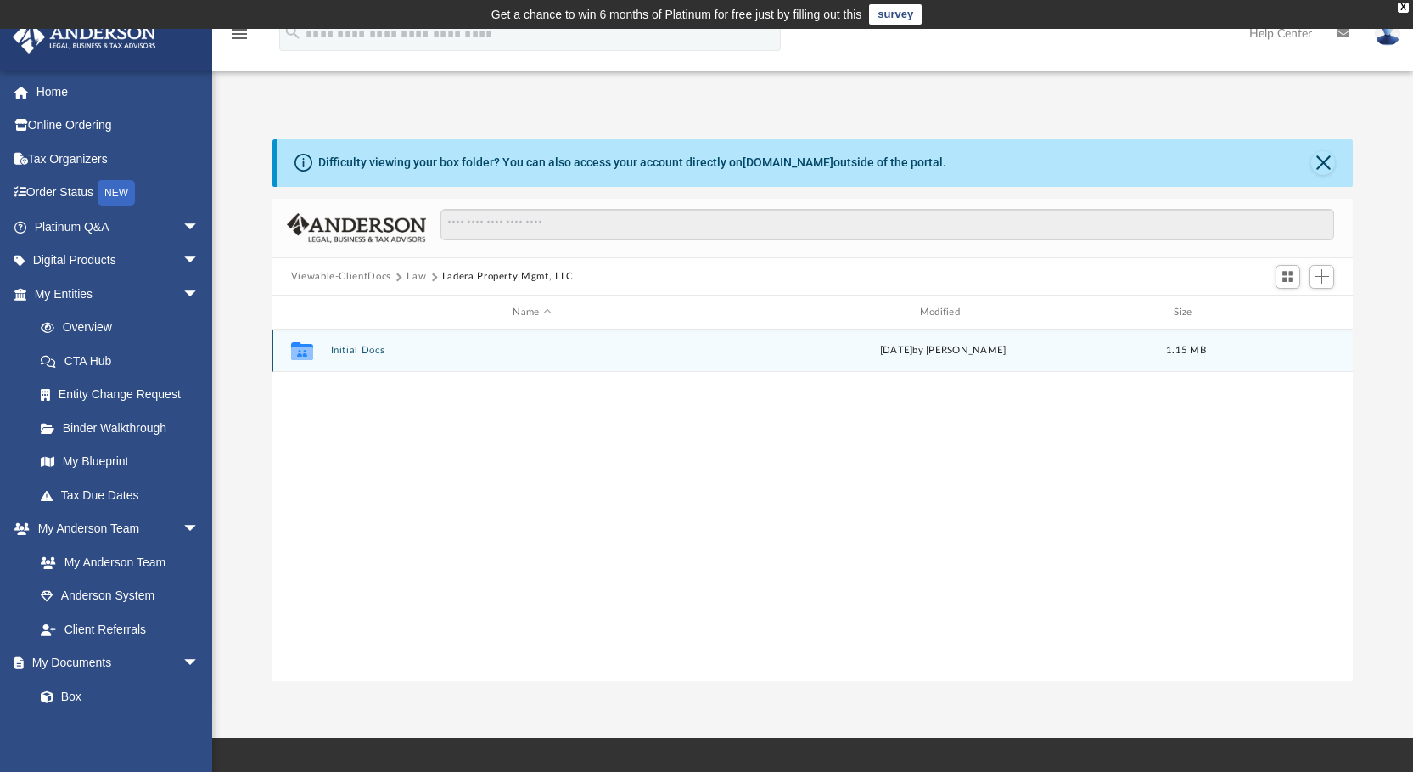
click at [354, 347] on button "Initial Docs" at bounding box center [531, 350] width 403 height 11
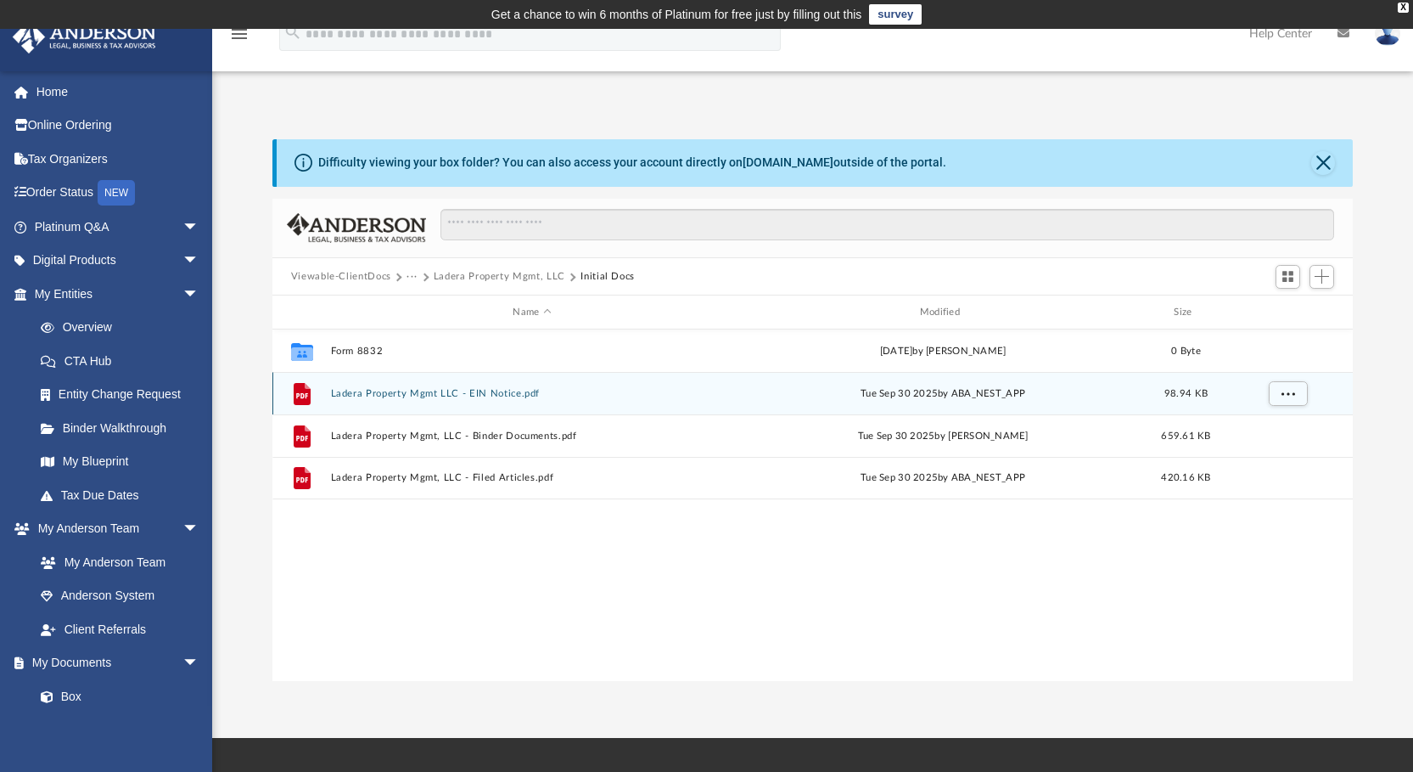
click at [397, 390] on button "Ladera Property Mgmt LLC - EIN Notice.pdf" at bounding box center [531, 393] width 403 height 11
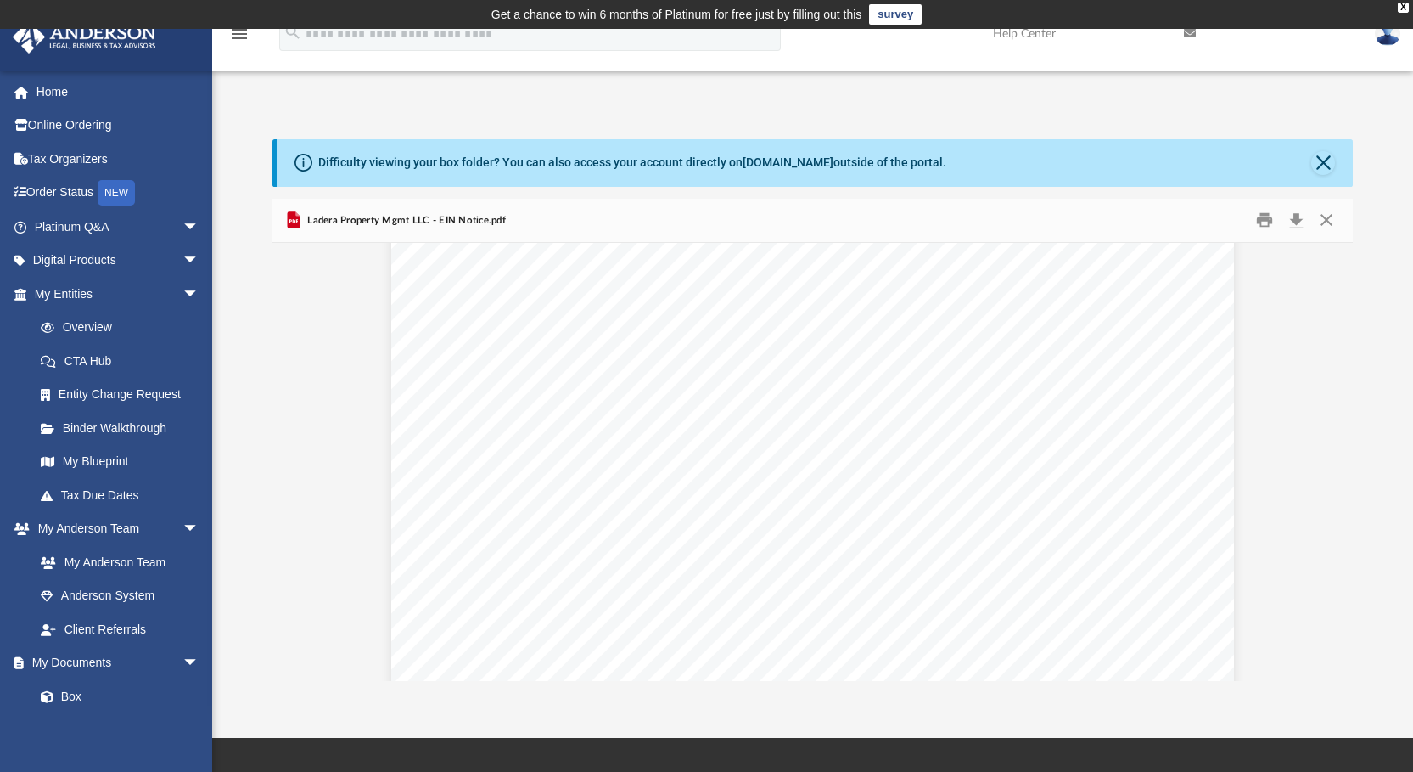
scroll to position [1443, 0]
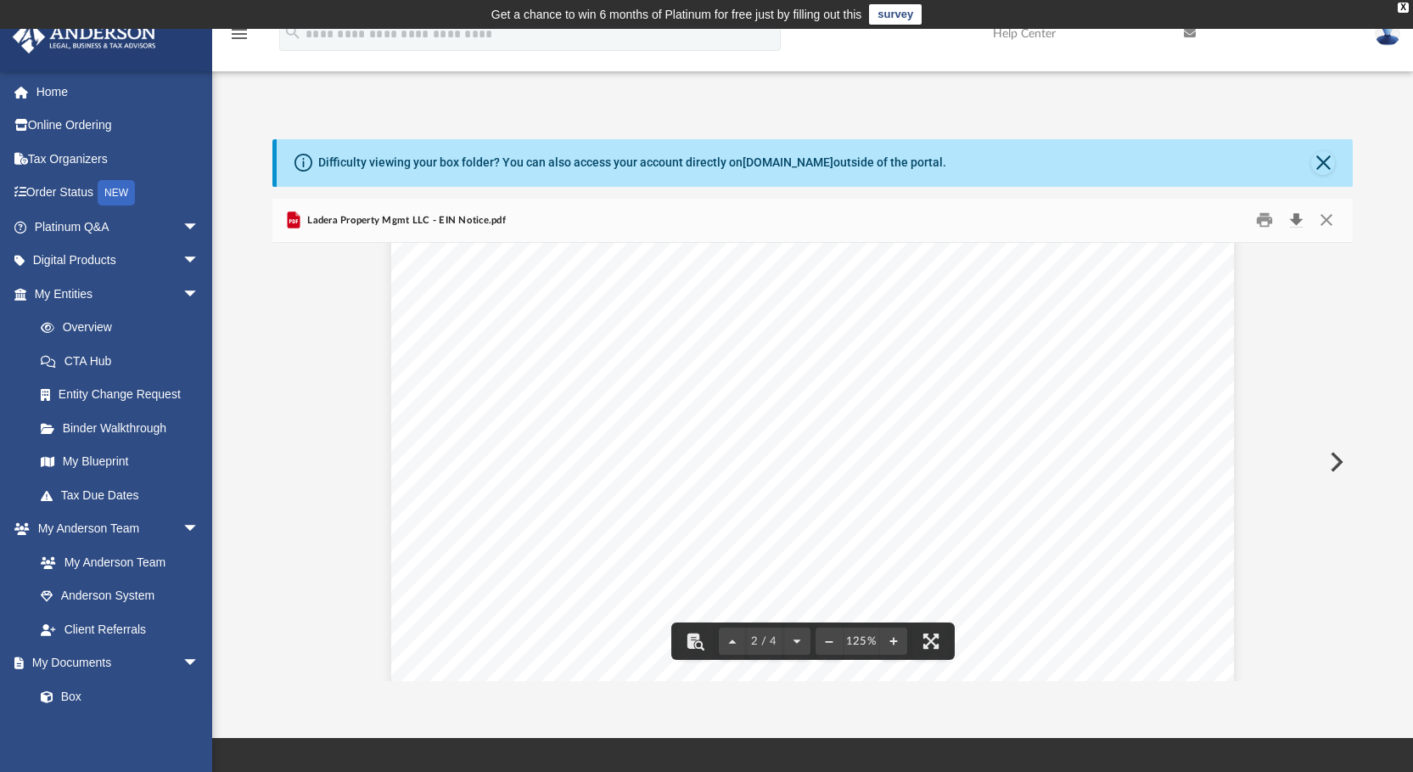
click at [1296, 214] on button "Download" at bounding box center [1296, 220] width 31 height 26
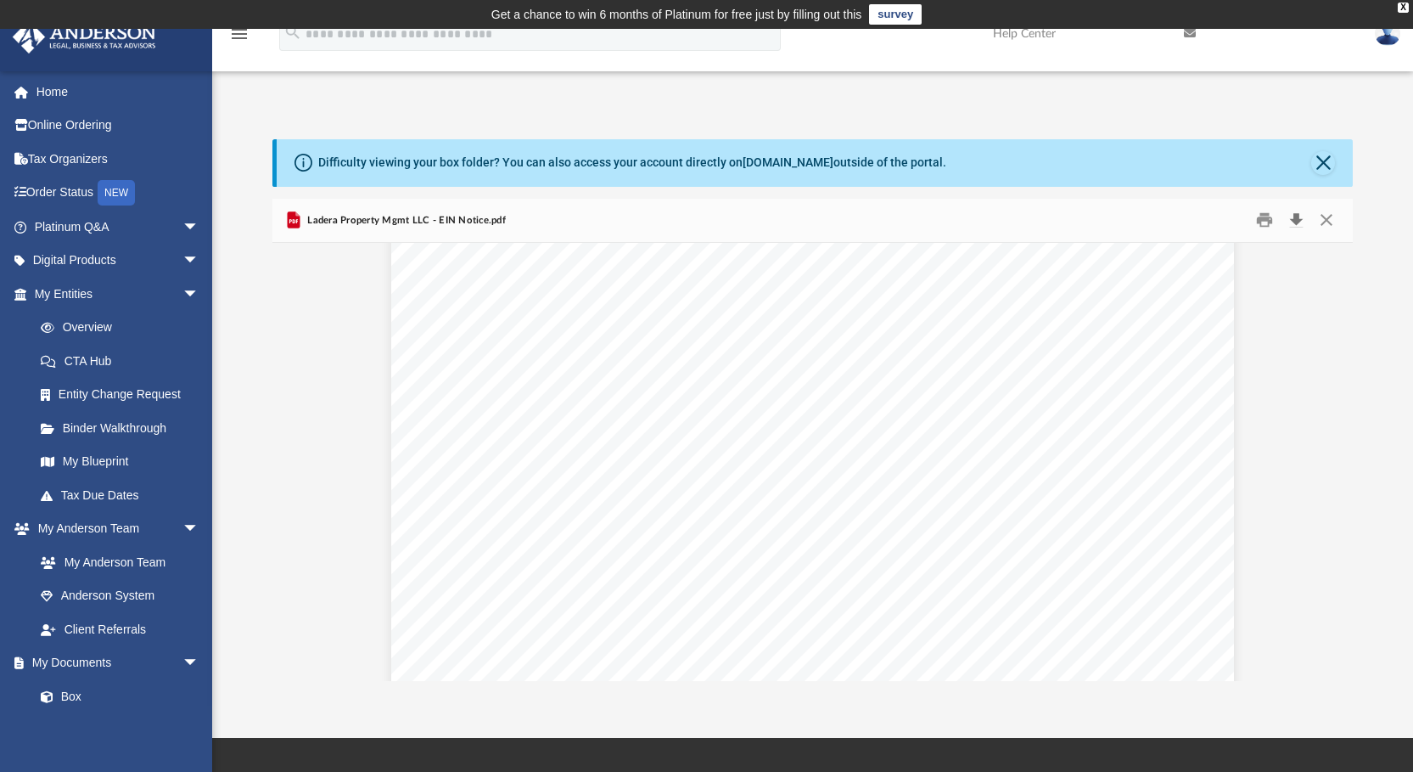
scroll to position [0, 0]
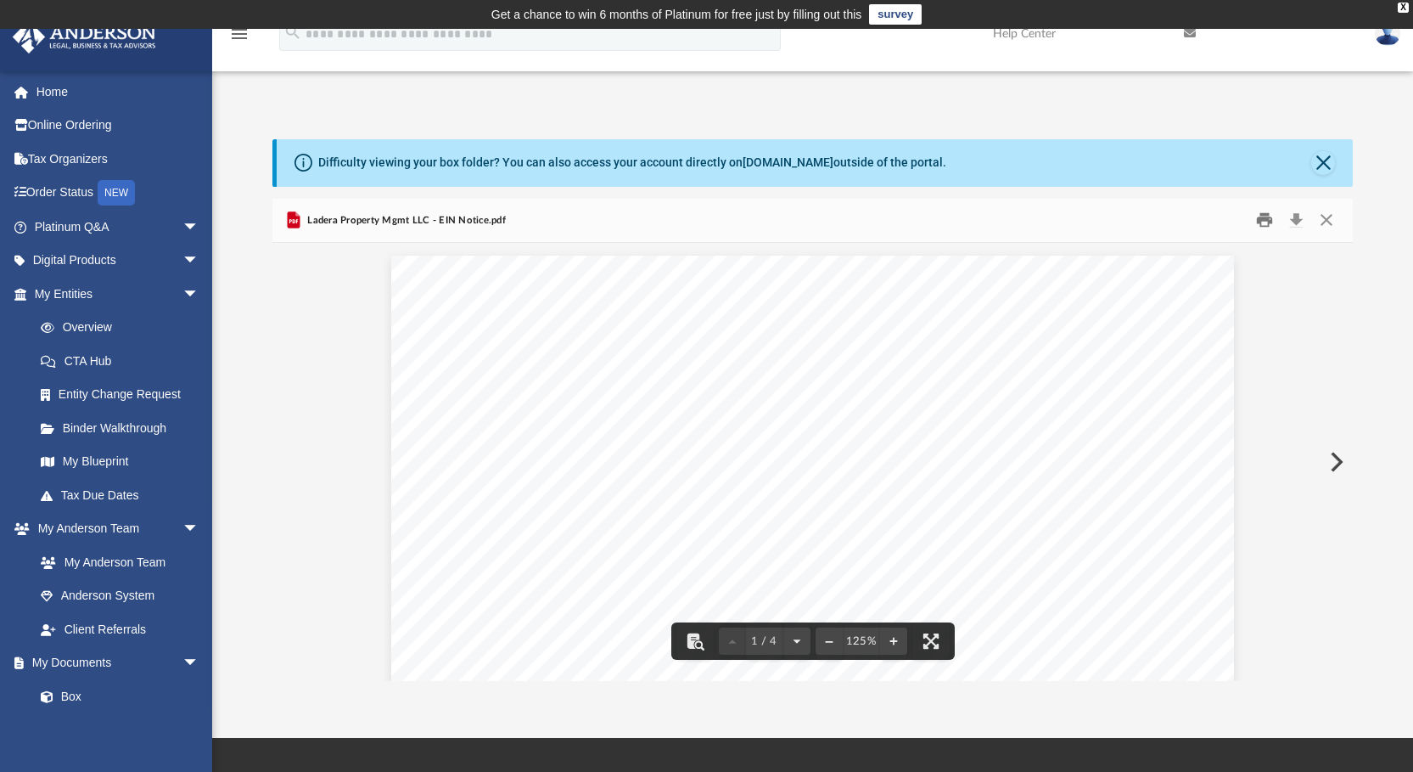
click at [1260, 215] on button "Print" at bounding box center [1265, 220] width 34 height 26
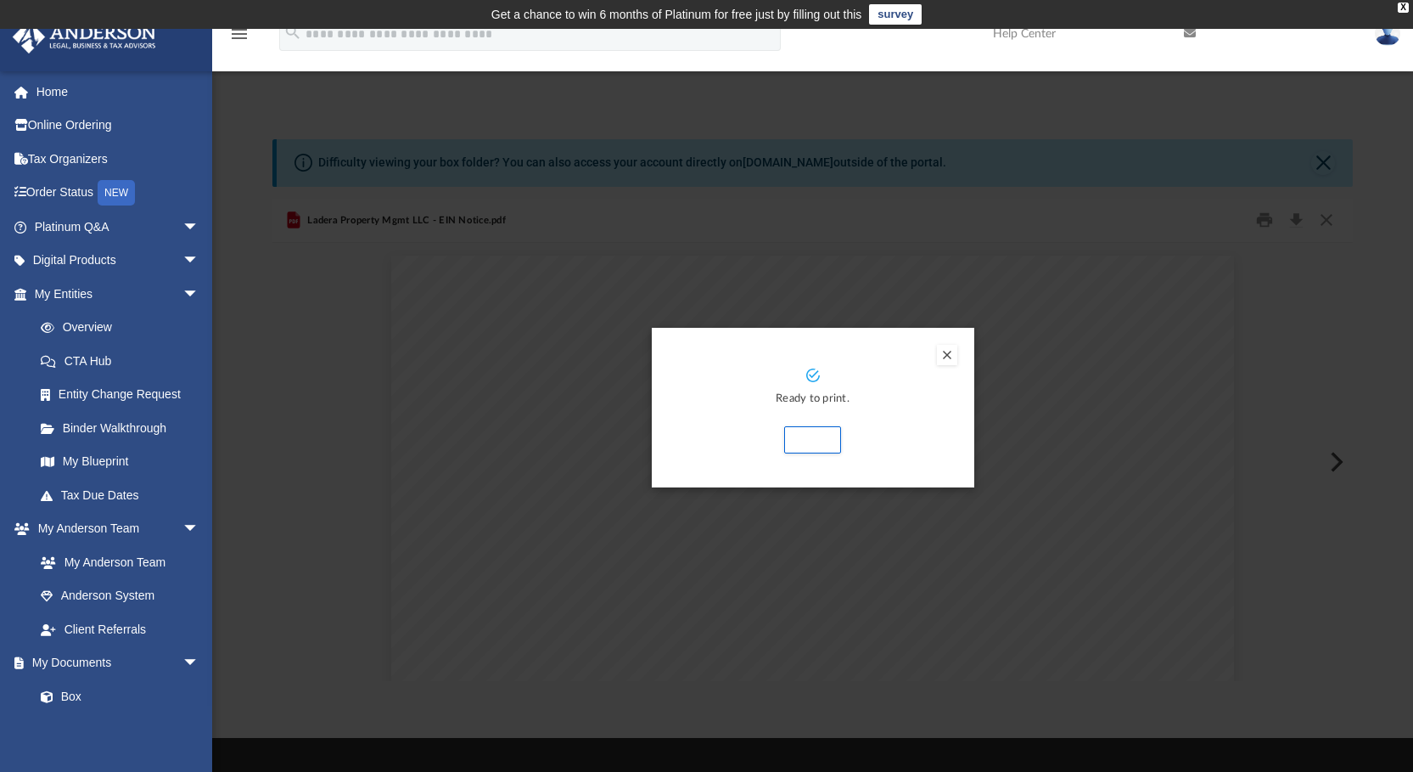
click at [946, 352] on button "Preview" at bounding box center [947, 355] width 20 height 20
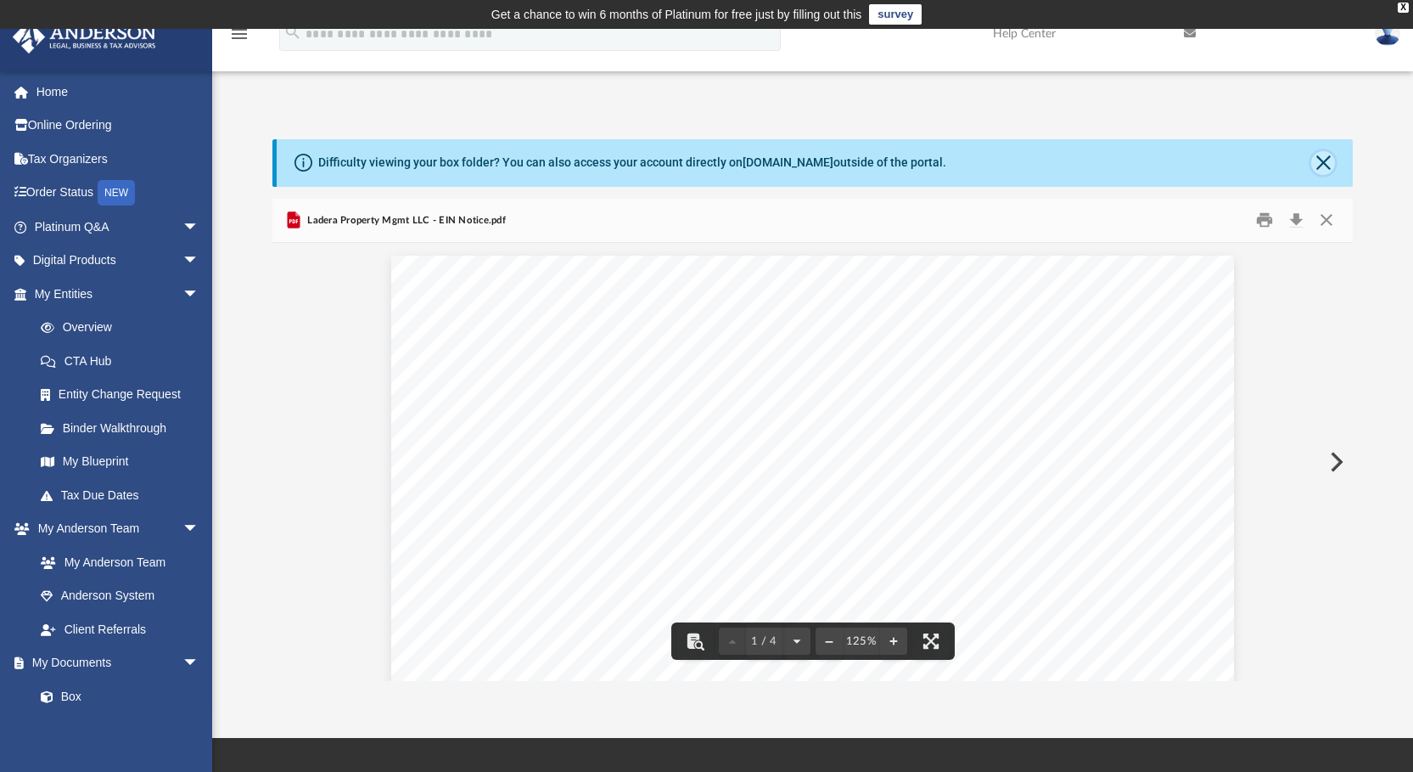
click at [1324, 157] on button "Close" at bounding box center [1323, 163] width 24 height 24
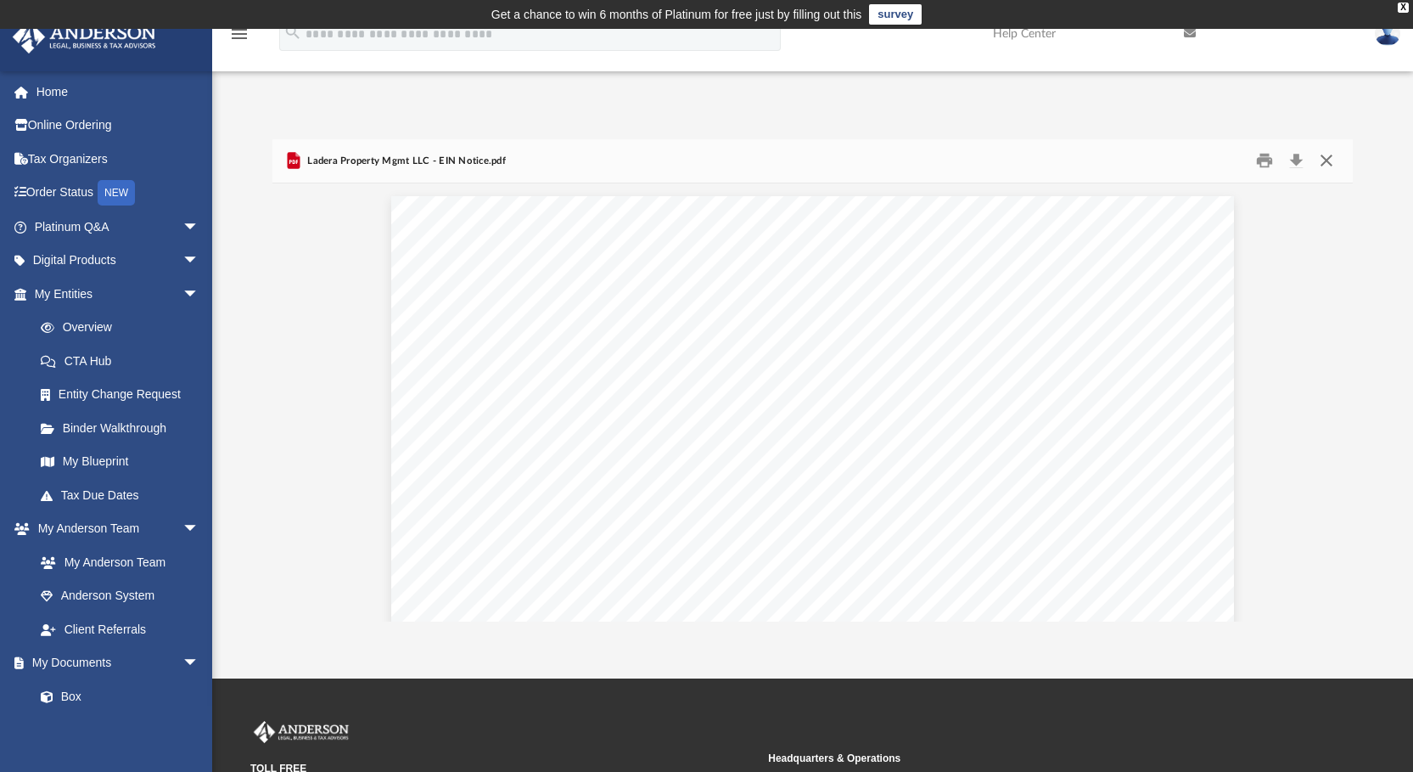
click at [1324, 157] on button "Close" at bounding box center [1326, 161] width 31 height 26
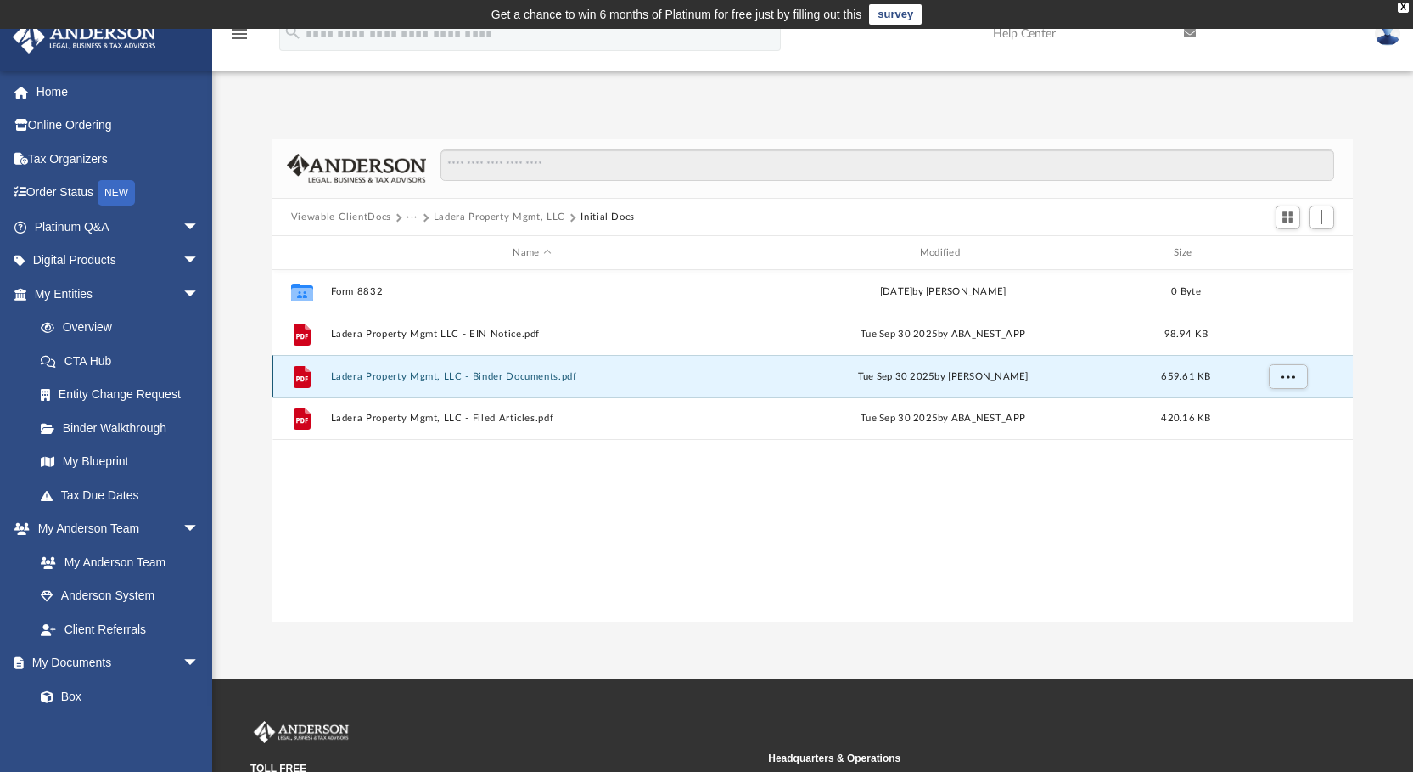
click at [395, 373] on button "Ladera Property Mgmt, LLC - Binder Documents.pdf" at bounding box center [531, 376] width 403 height 11
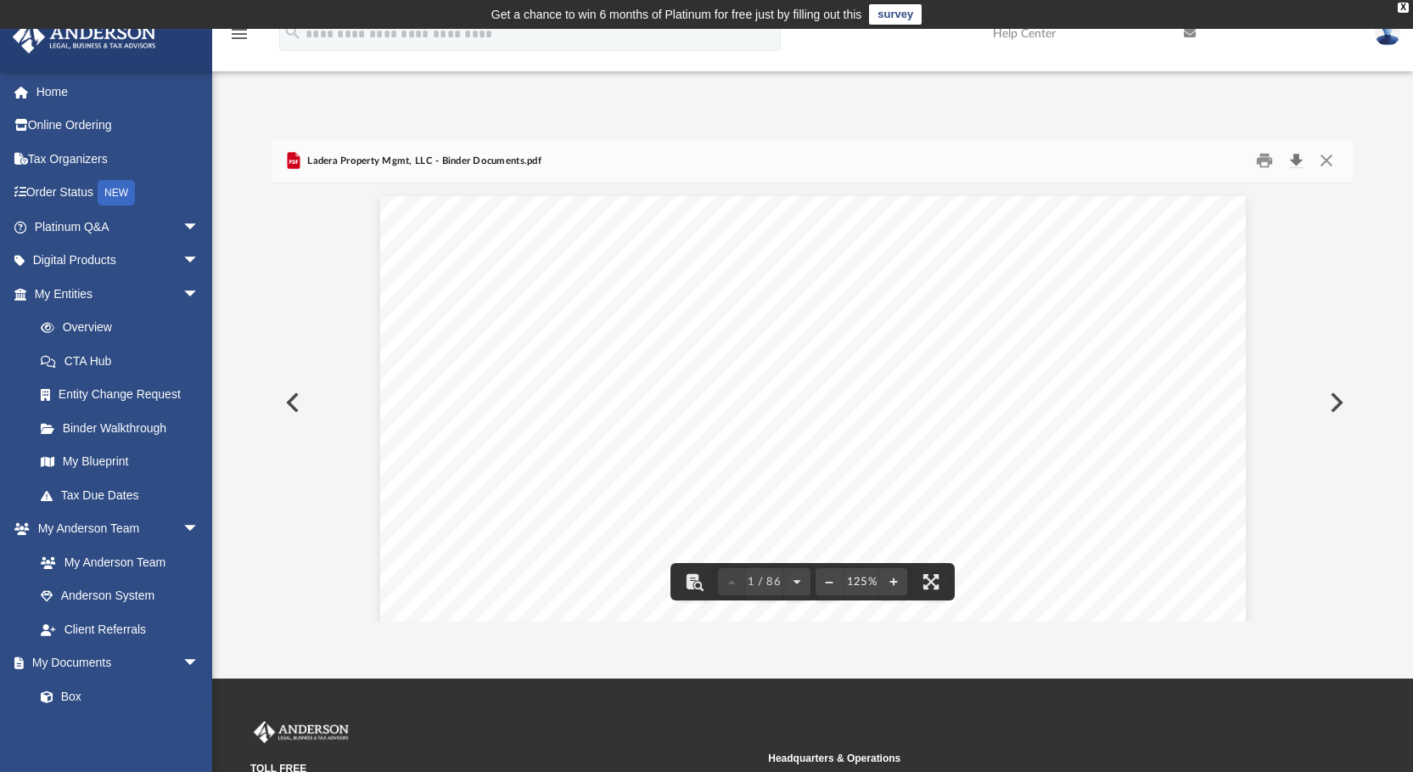
click at [1295, 154] on button "Download" at bounding box center [1296, 161] width 31 height 26
click at [1327, 153] on button "Close" at bounding box center [1326, 161] width 31 height 26
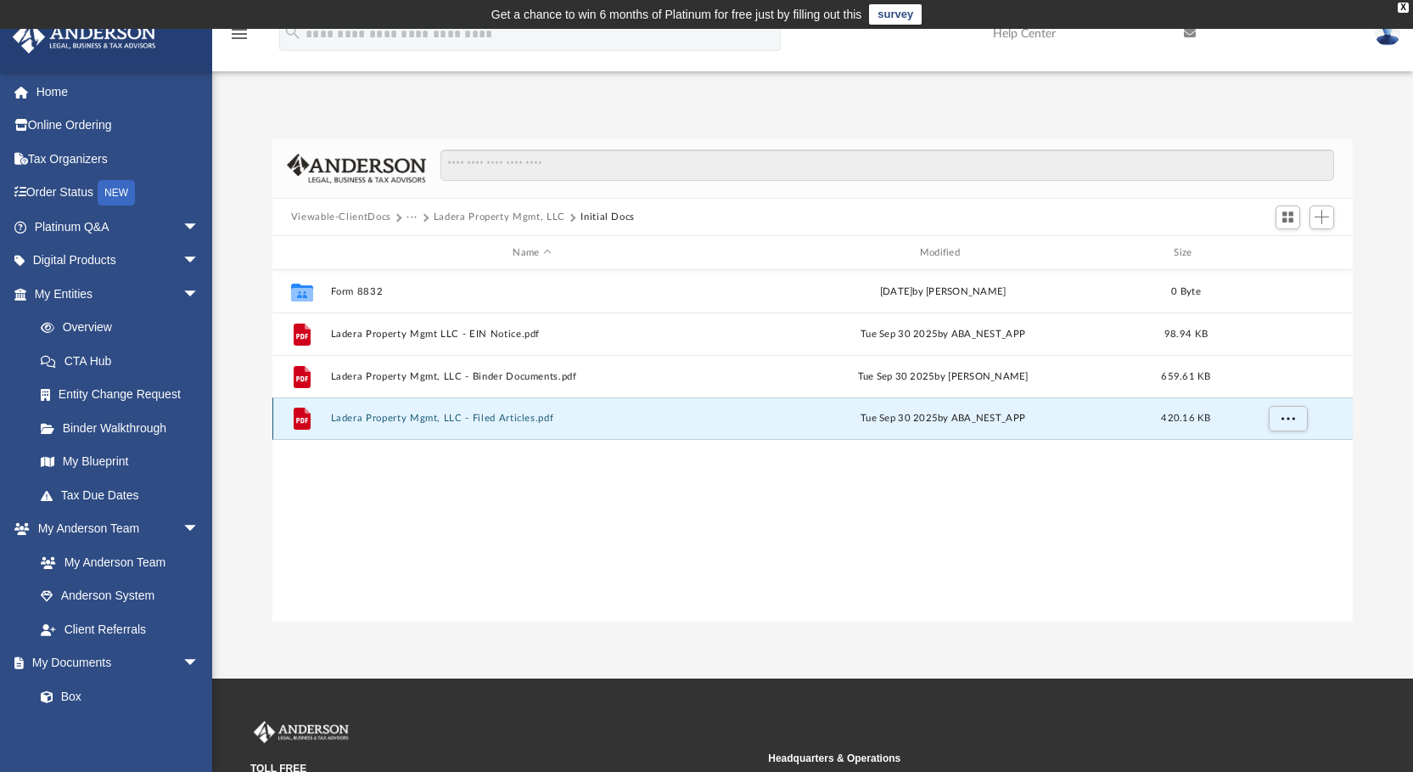
click at [405, 413] on button "Ladera Property Mgmt, LLC - Filed Articles.pdf" at bounding box center [531, 418] width 403 height 11
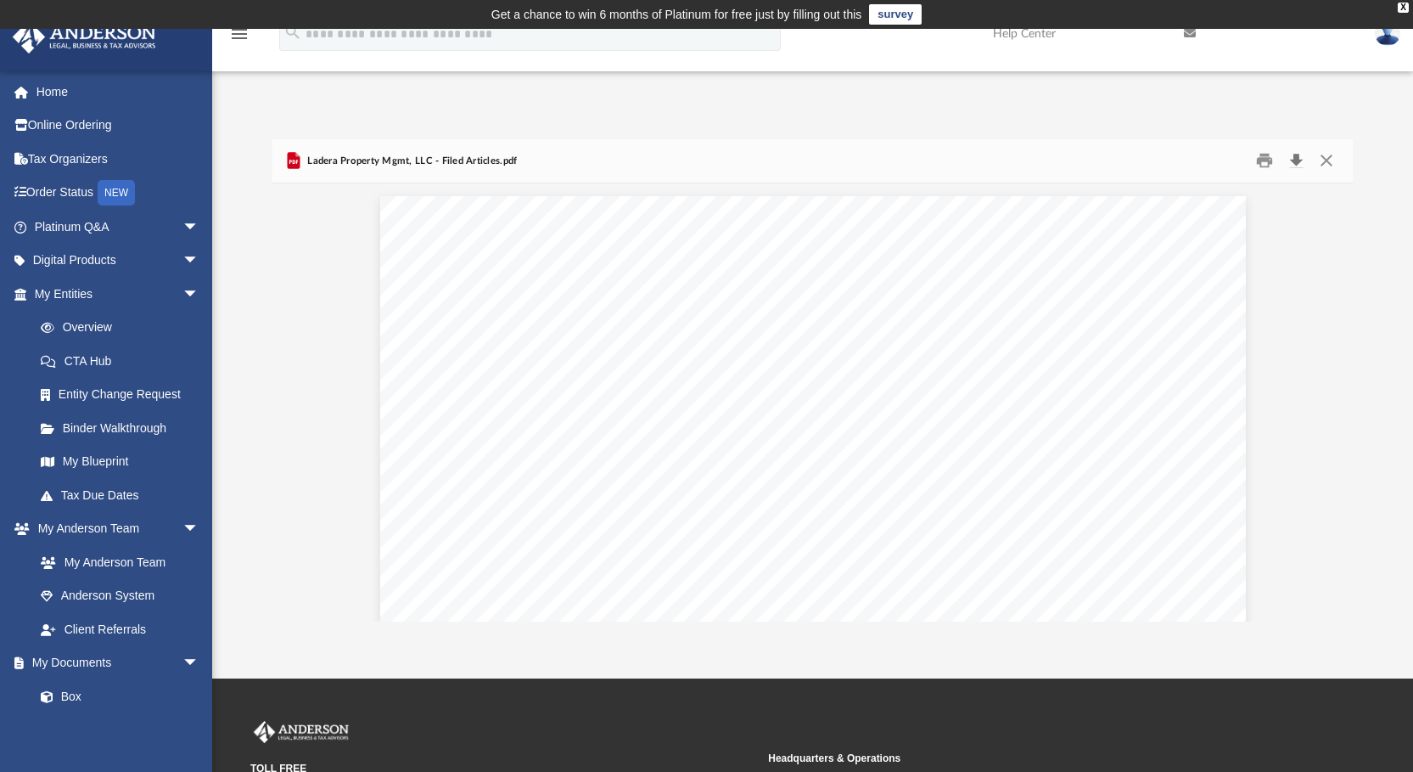
click at [1294, 154] on button "Download" at bounding box center [1296, 161] width 31 height 26
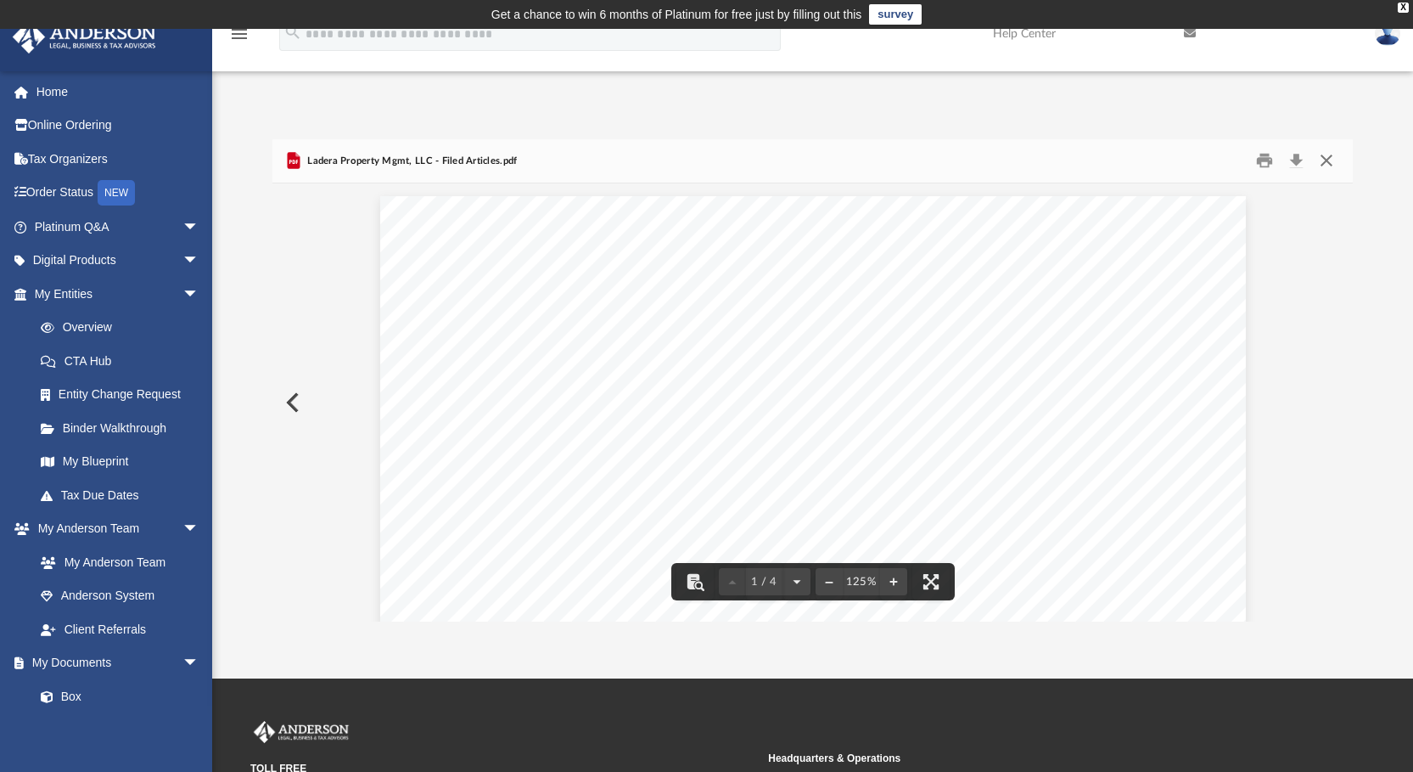
click at [1327, 155] on button "Close" at bounding box center [1326, 161] width 31 height 26
